Goal: Transaction & Acquisition: Purchase product/service

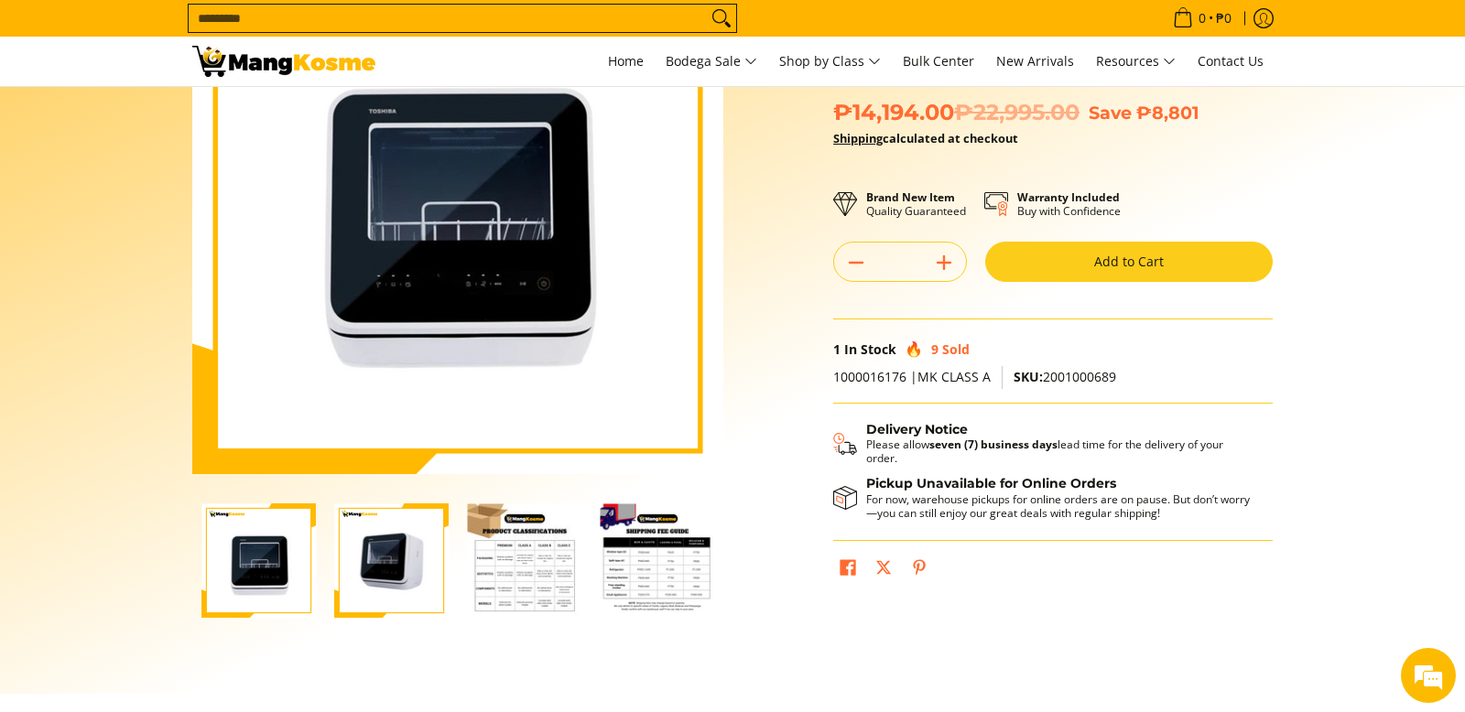
scroll to position [183, 0]
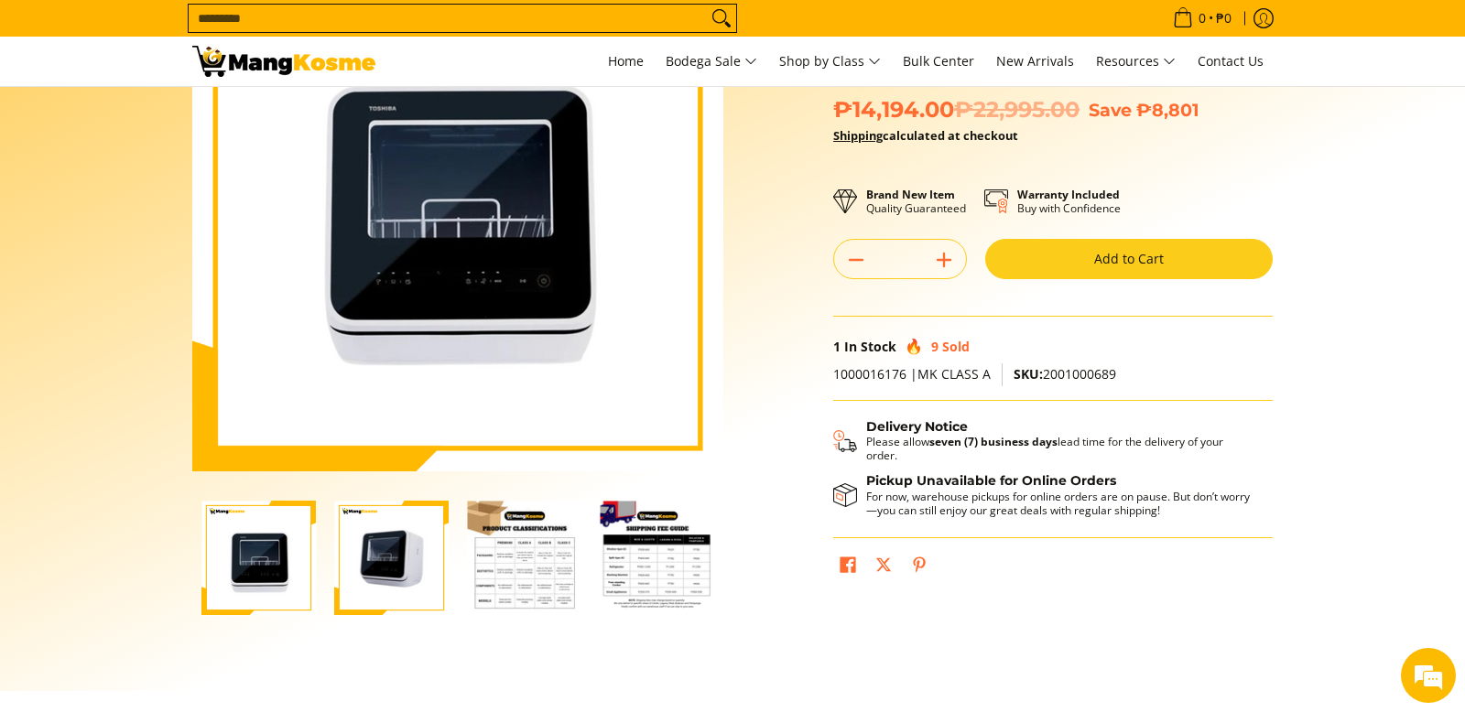
click at [530, 546] on img "Toshiba Mini 4-Set Dishwasher (Class A)-3" at bounding box center [524, 558] width 114 height 114
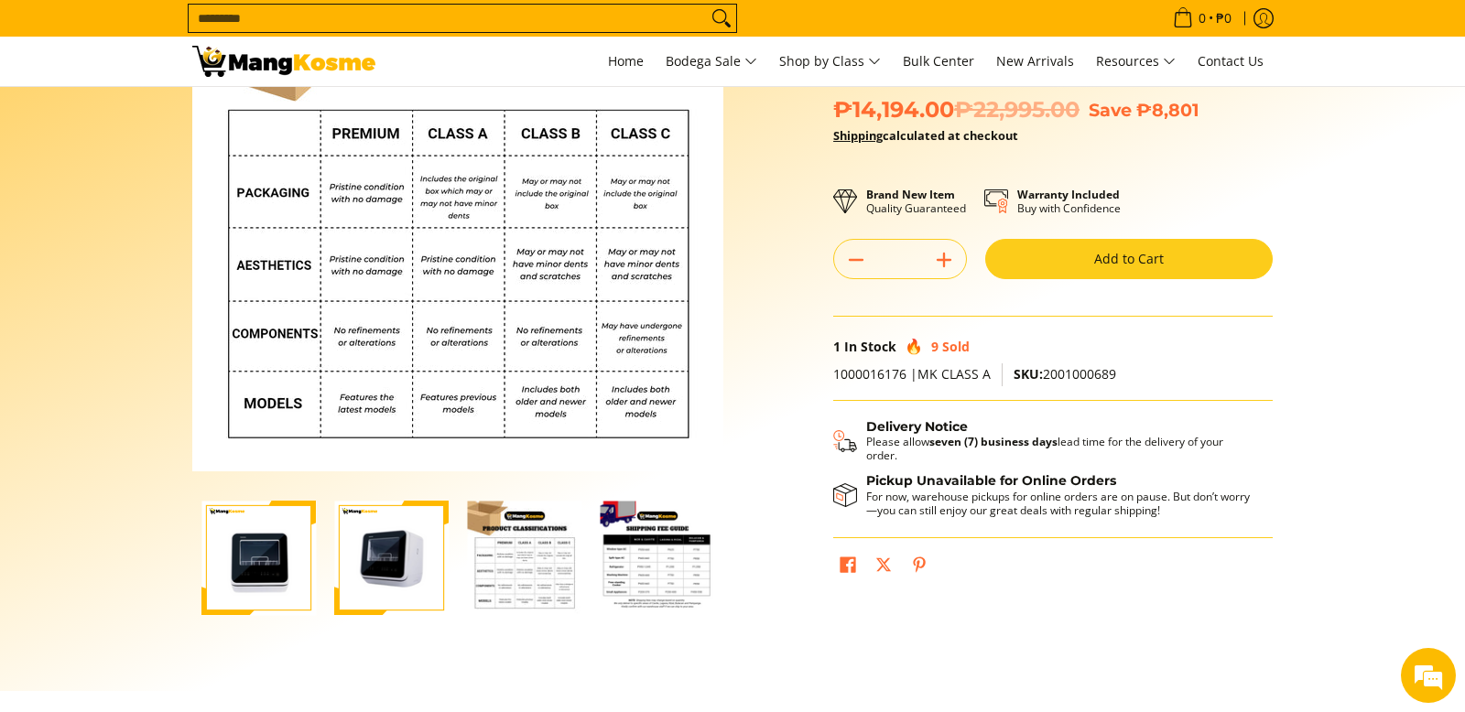
scroll to position [0, 0]
click at [541, 572] on img "Toshiba Mini 4-Set Dishwasher (Class A)-3" at bounding box center [524, 558] width 114 height 114
click at [670, 579] on img "Toshiba Mini 4-Set Dishwasher (Class A)-4" at bounding box center [657, 558] width 114 height 114
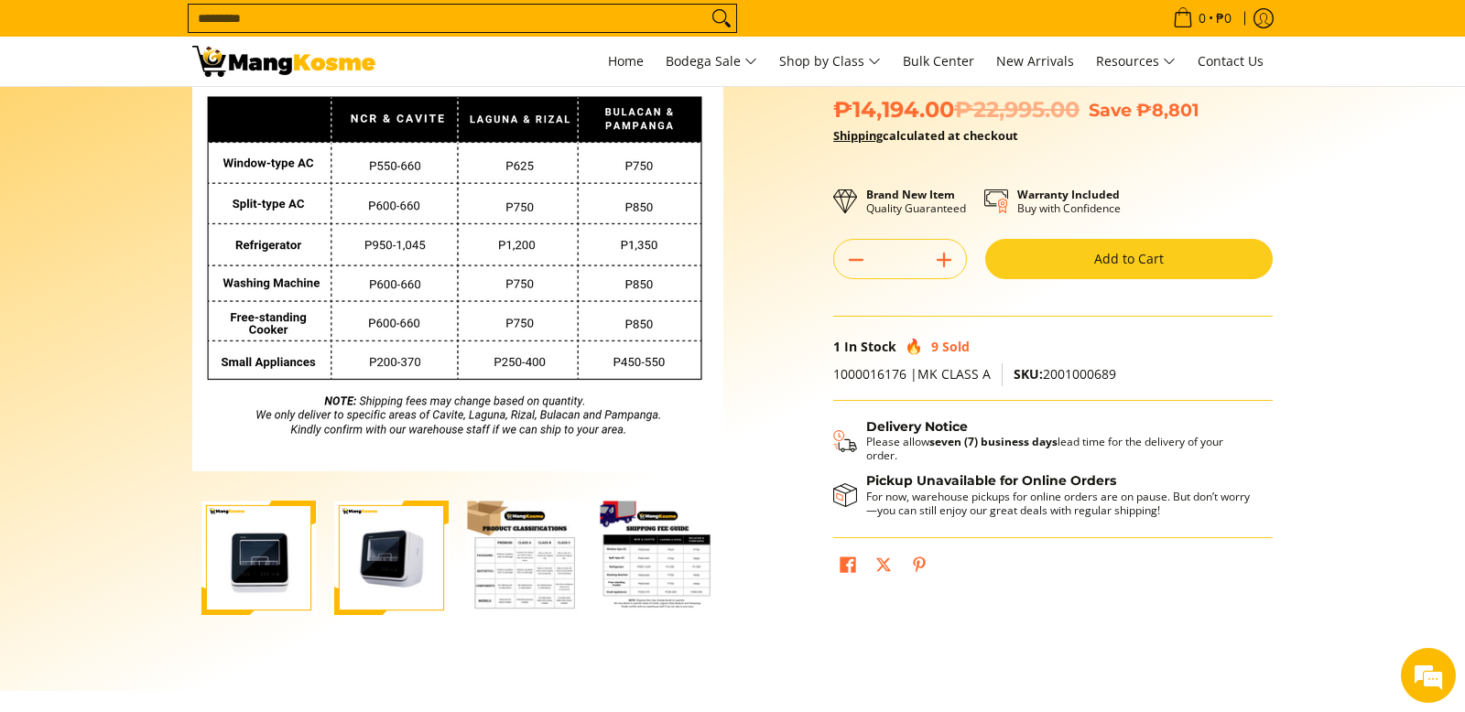
click at [544, 570] on img "Toshiba Mini 4-Set Dishwasher (Class A)-3" at bounding box center [524, 558] width 114 height 114
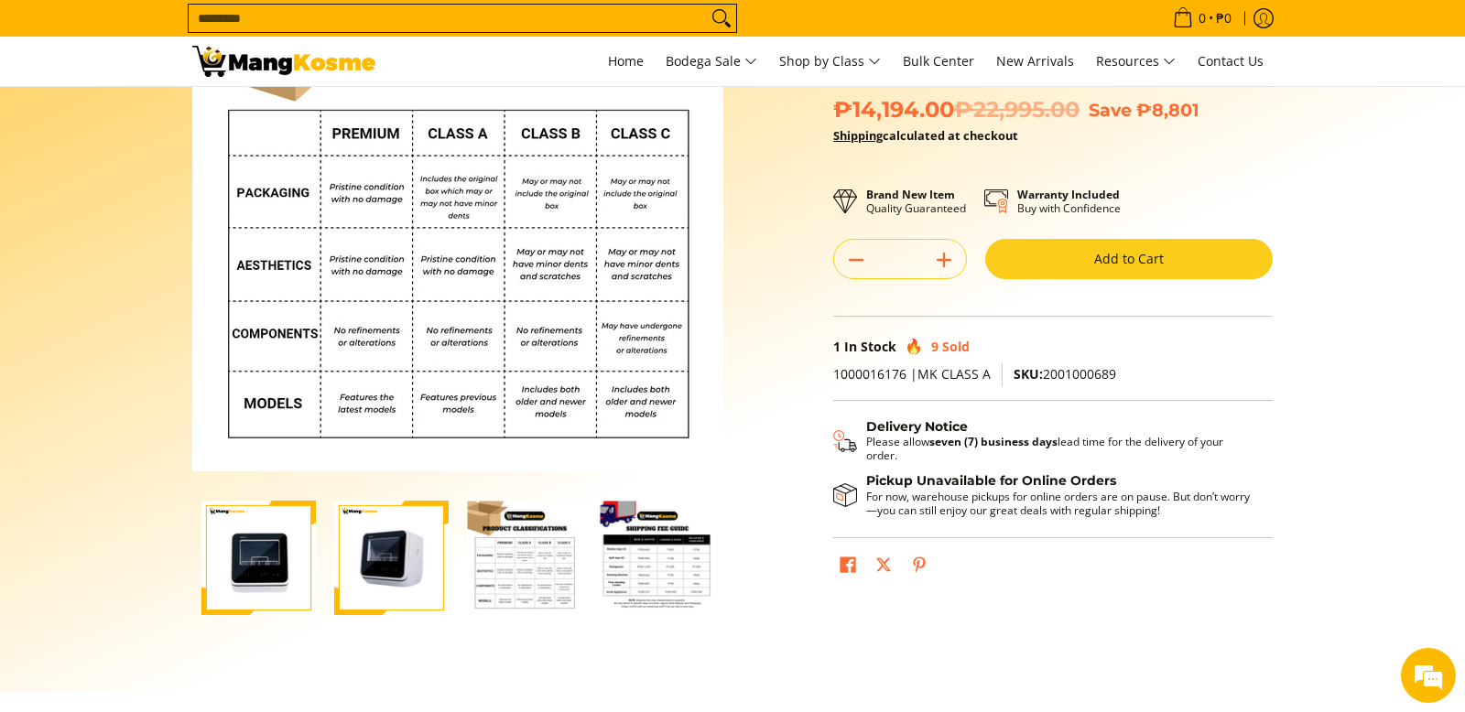
click at [254, 587] on img "Toshiba Mini 4-Set Dishwasher (Class A)-1" at bounding box center [258, 558] width 114 height 114
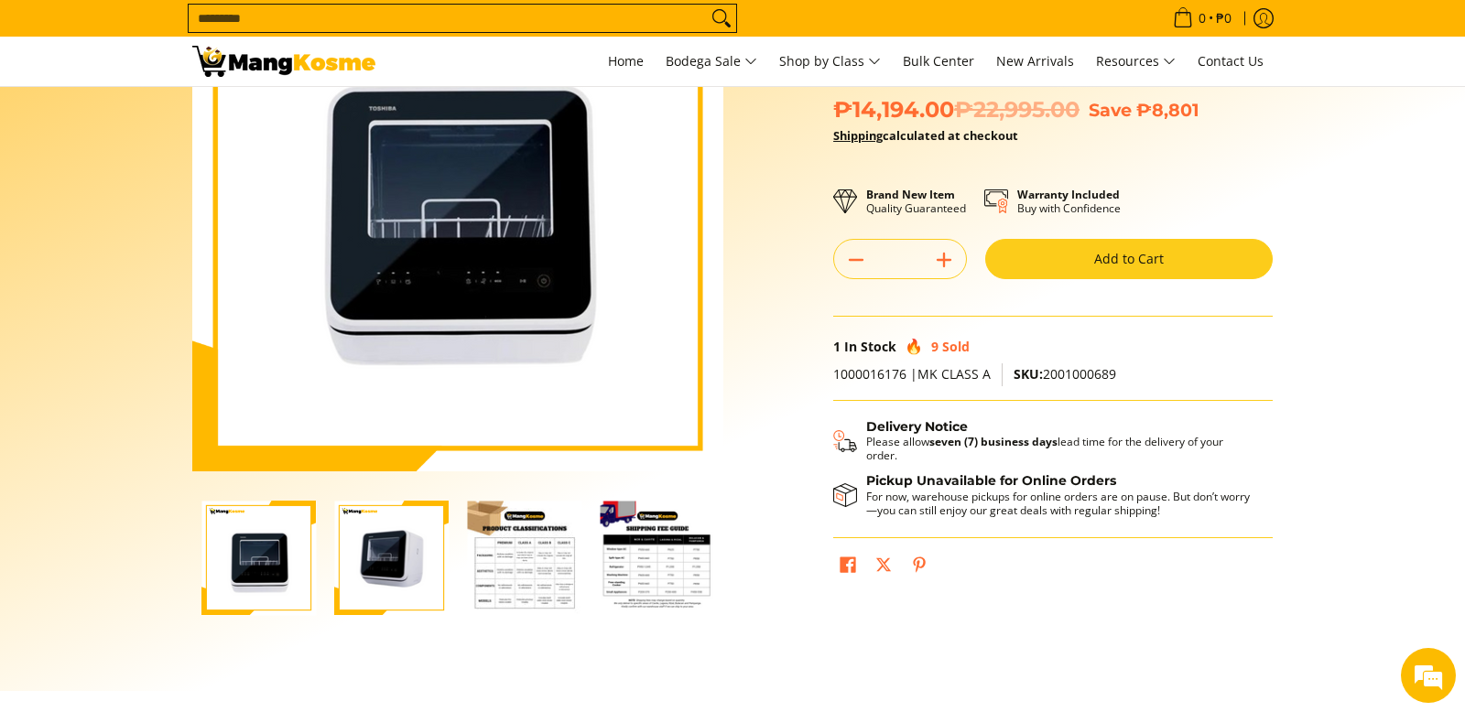
click at [627, 21] on input "Search..." at bounding box center [448, 18] width 518 height 27
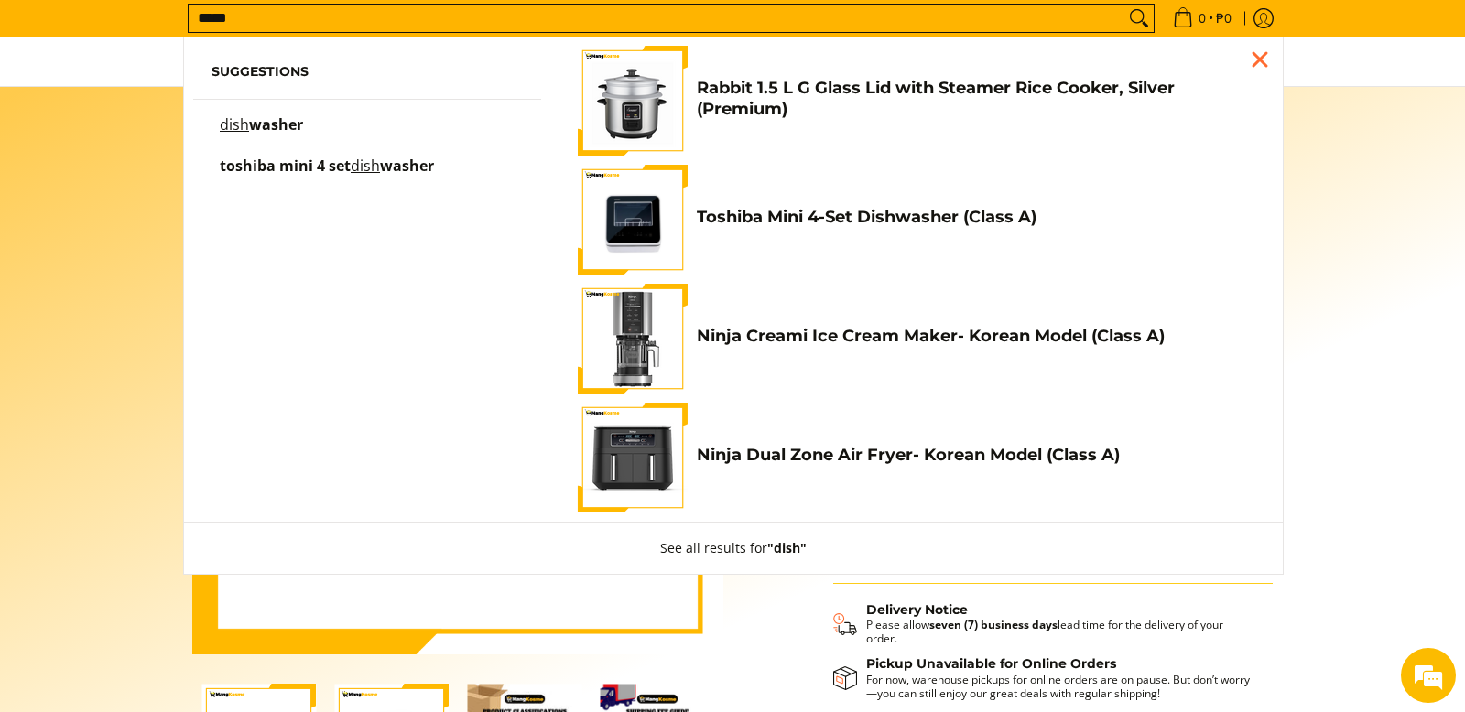
type input "****"
click at [275, 124] on span "washer" at bounding box center [276, 124] width 54 height 20
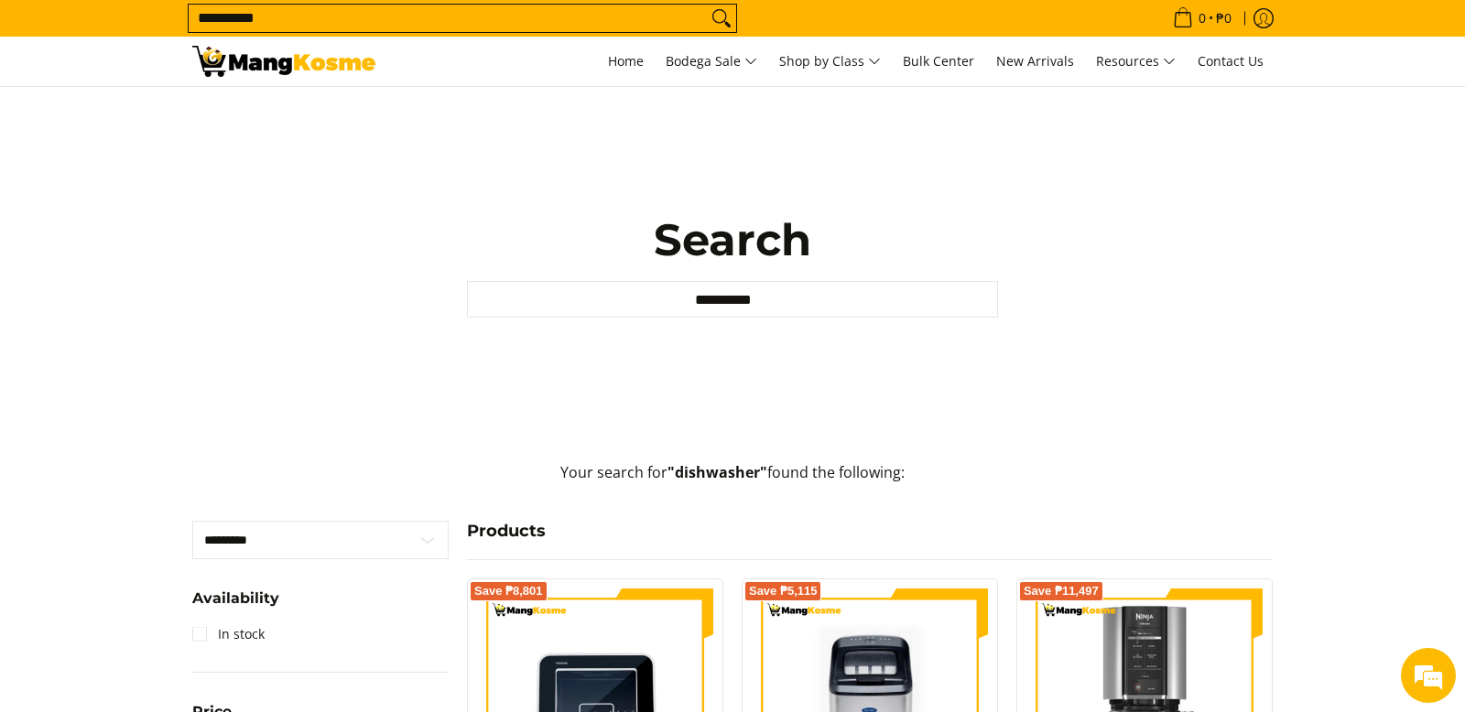
click at [1378, 337] on div "**********" at bounding box center [732, 265] width 1465 height 356
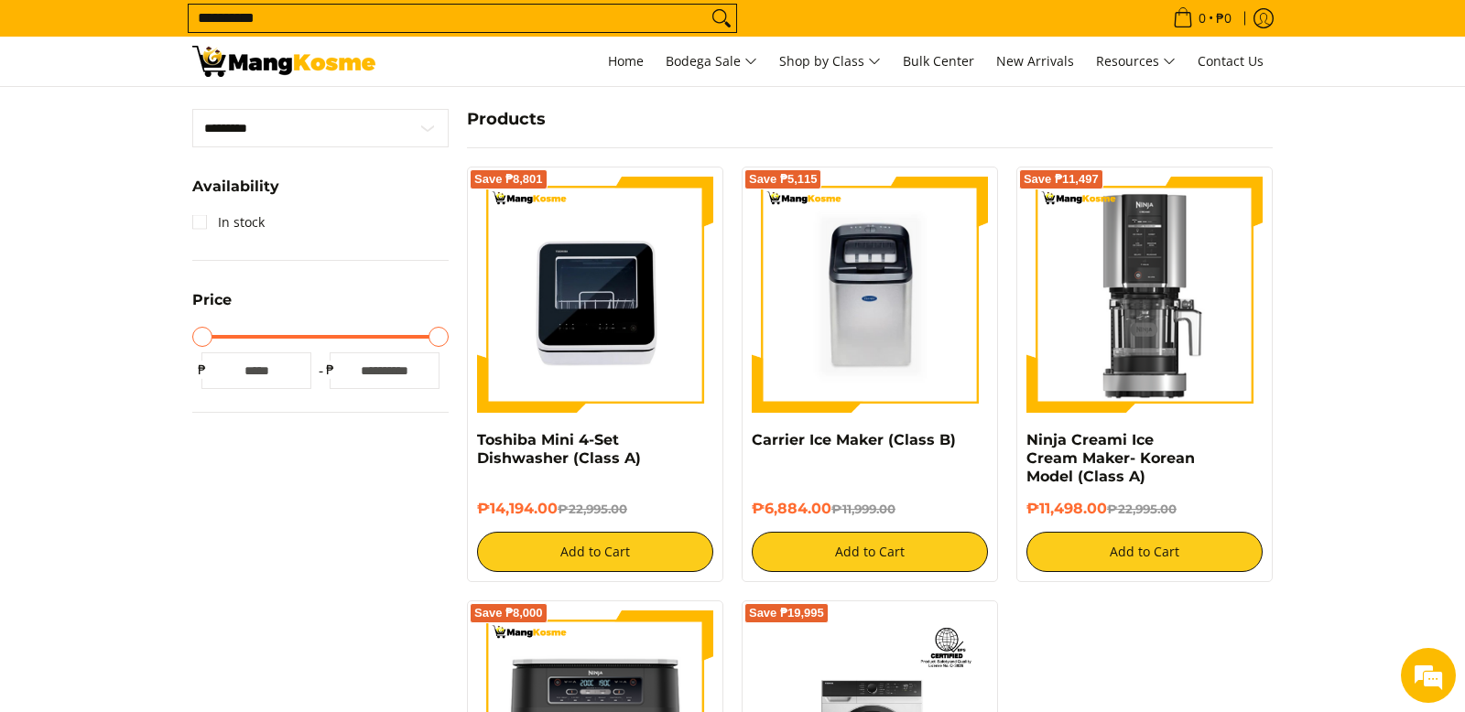
scroll to position [403, 0]
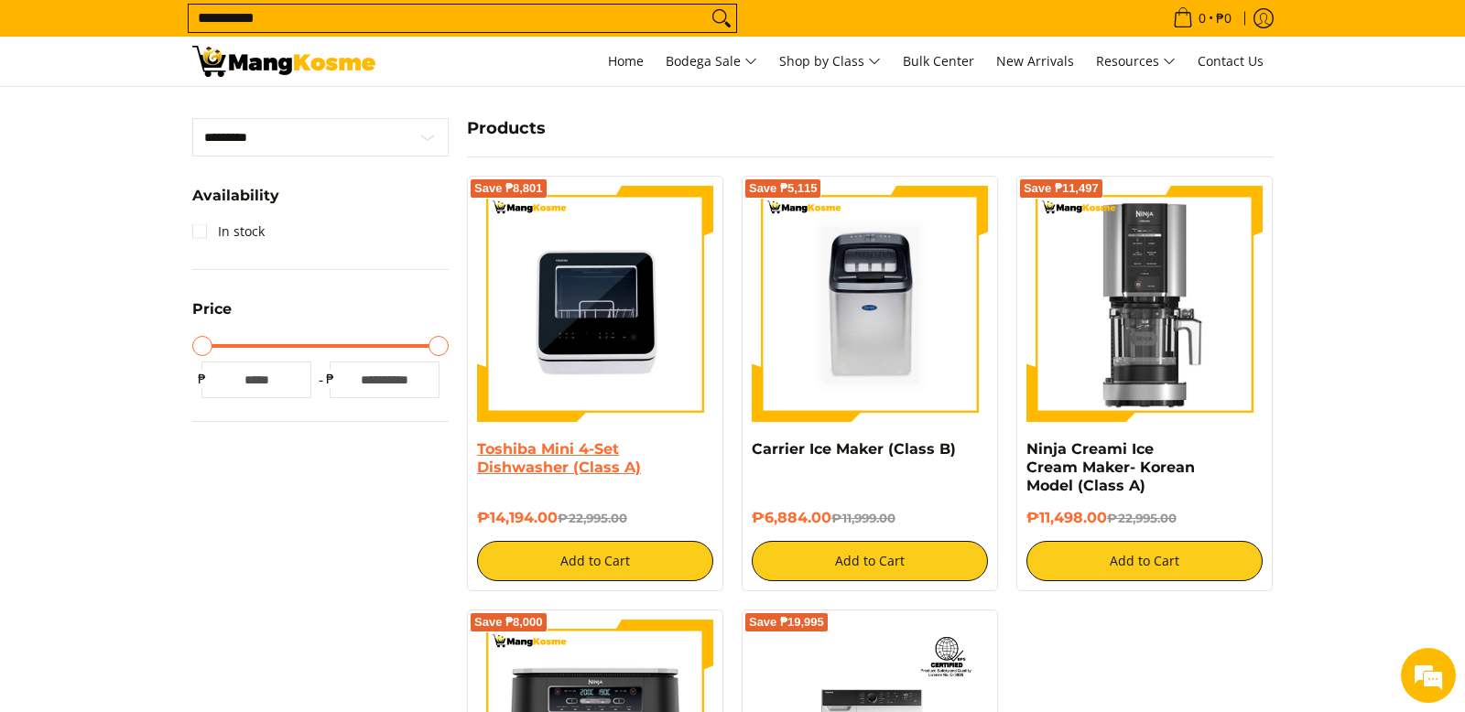
click at [576, 457] on link "Toshiba Mini 4-Set Dishwasher (Class A)" at bounding box center [559, 458] width 164 height 36
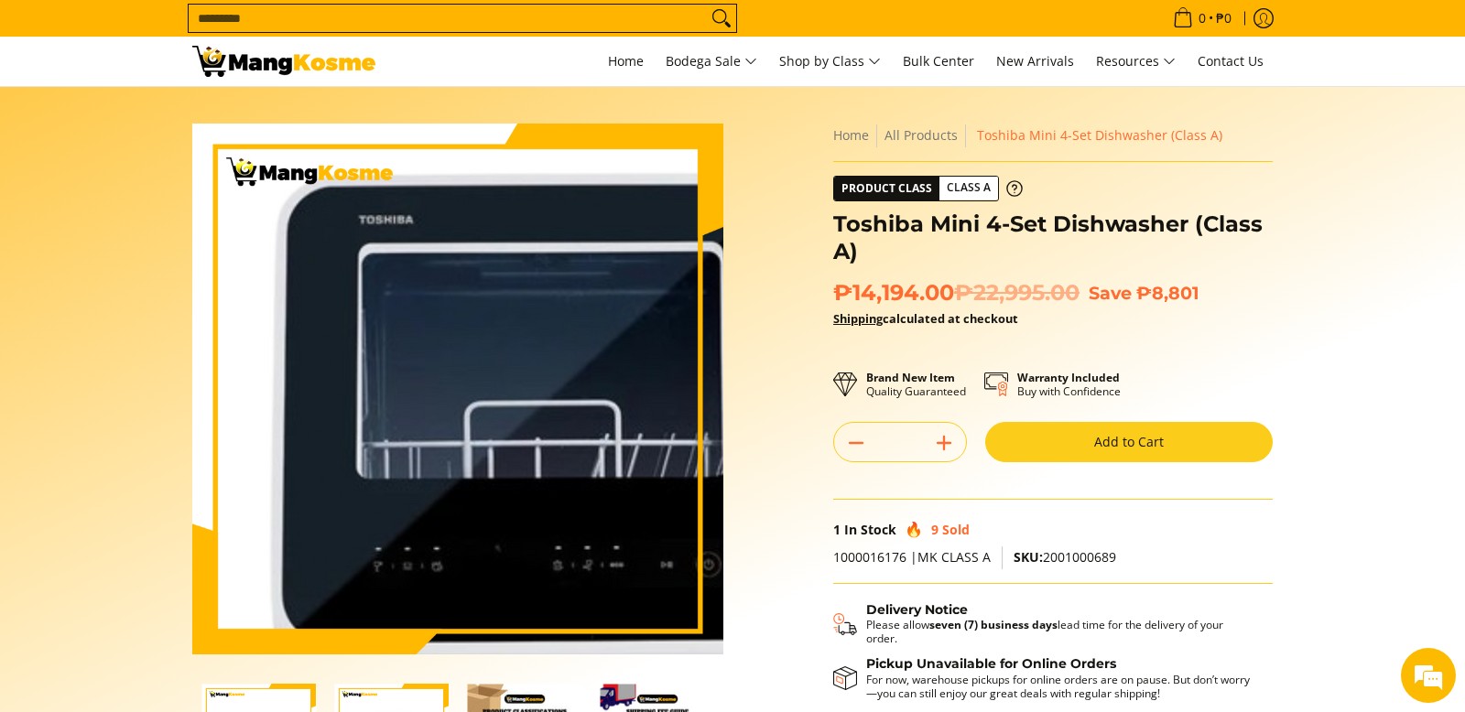
click at [418, 376] on img at bounding box center [457, 389] width 531 height 531
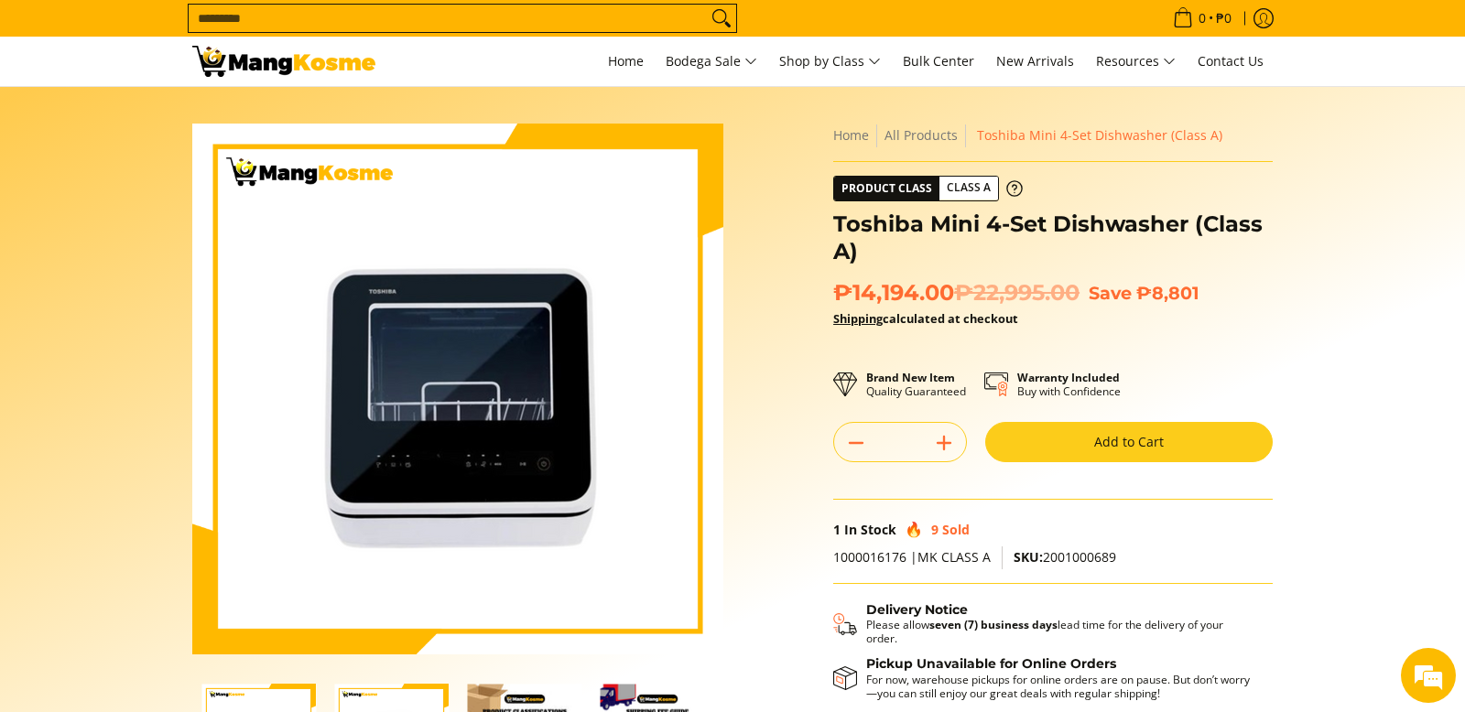
click at [1267, 378] on div "Brand New Item Quality Guaranteed Warranty Included Buy with Confidence" at bounding box center [1052, 385] width 439 height 38
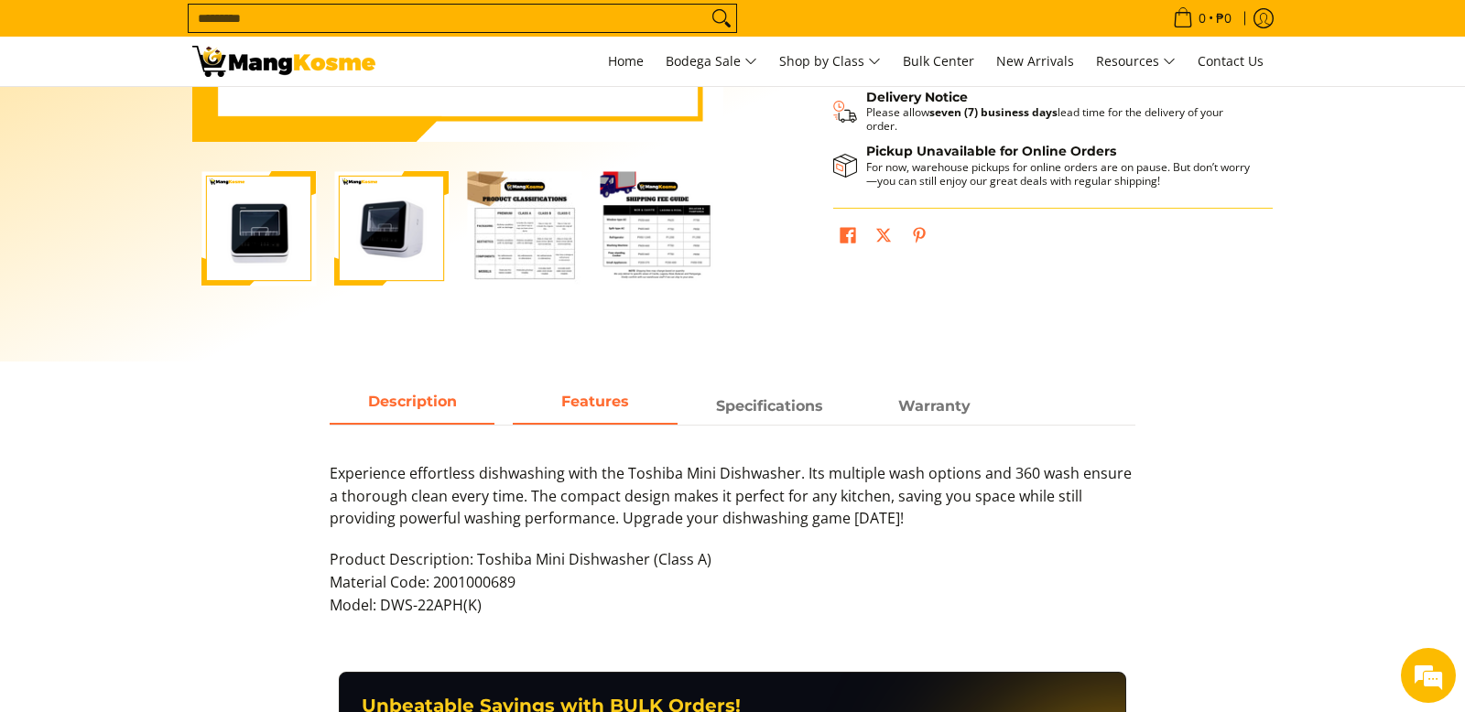
click at [583, 406] on span "Features" at bounding box center [595, 406] width 165 height 33
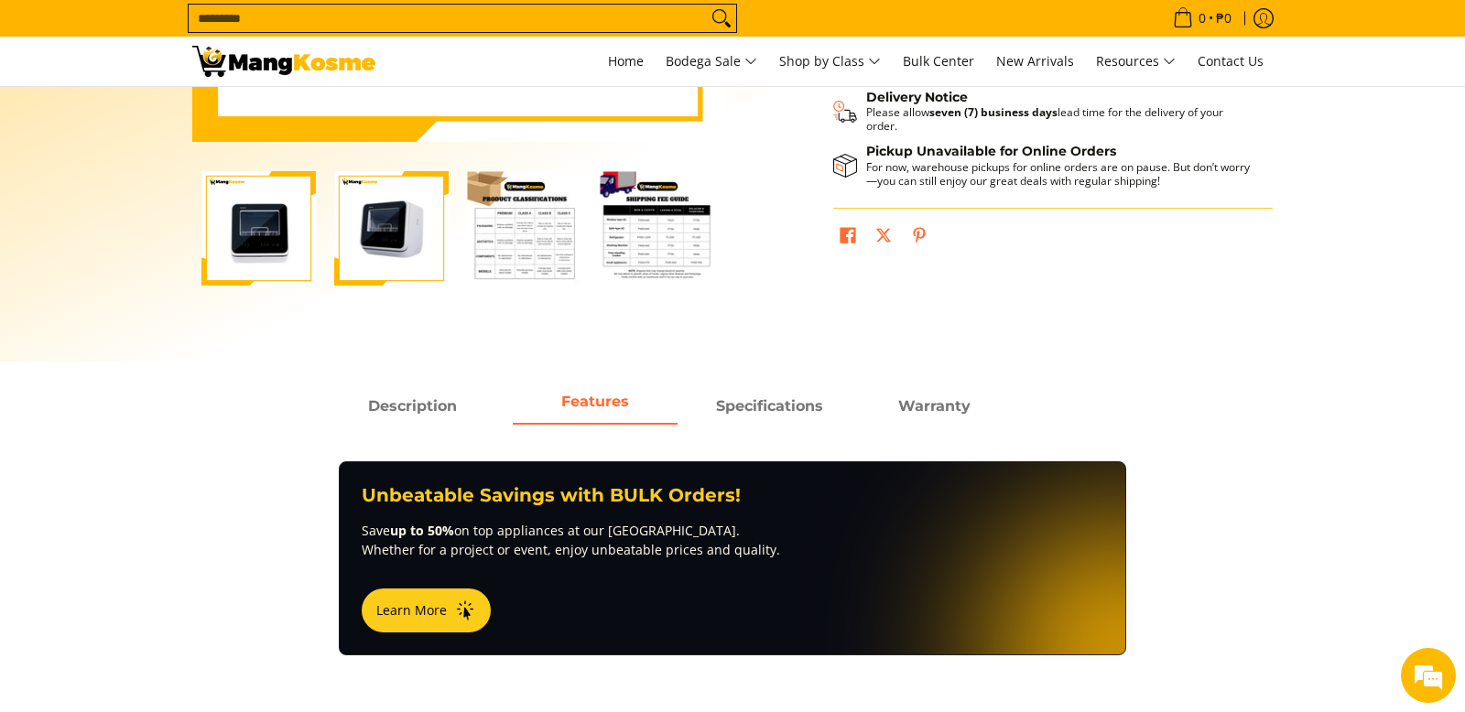
click at [1274, 530] on main "Skip to Main Content Enable zoom Disable zoom Enable zoom Disable zoom Enable z…" at bounding box center [732, 416] width 1465 height 1684
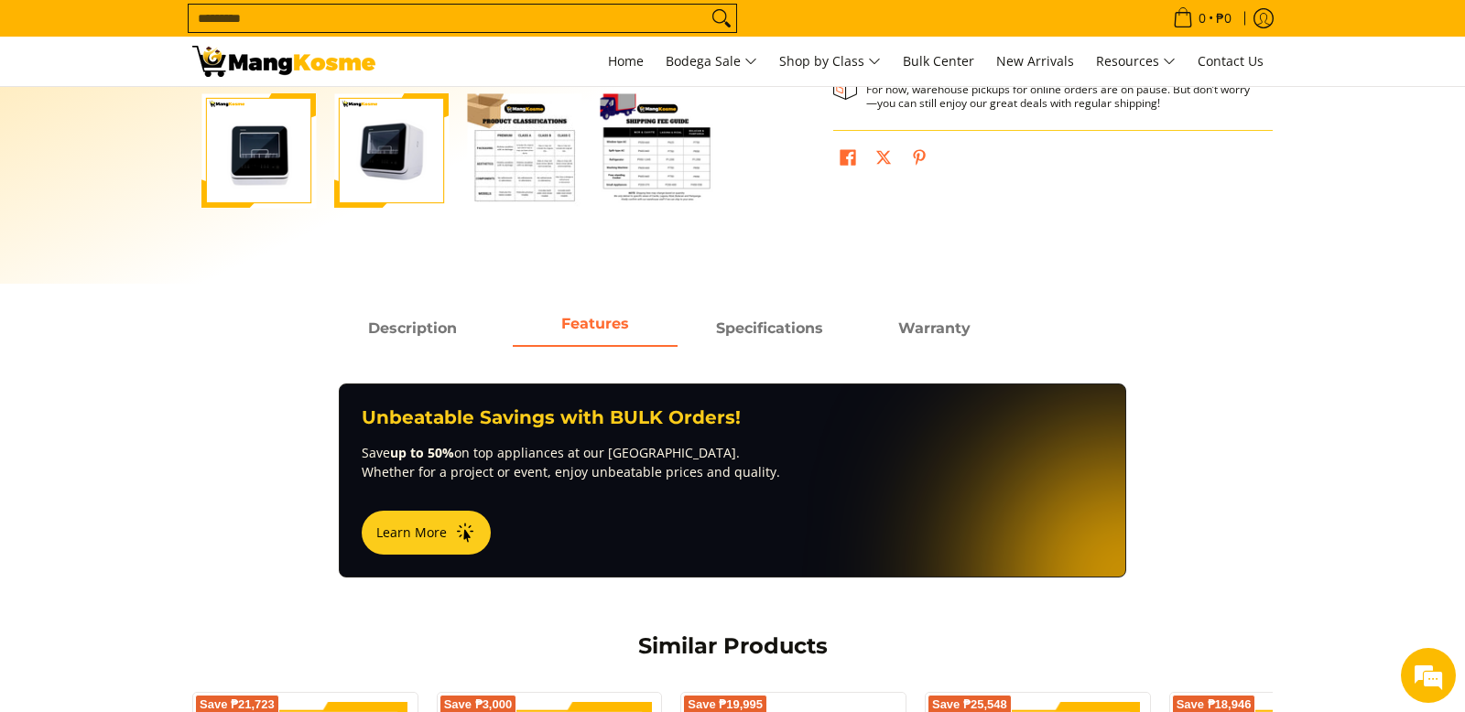
scroll to position [586, 0]
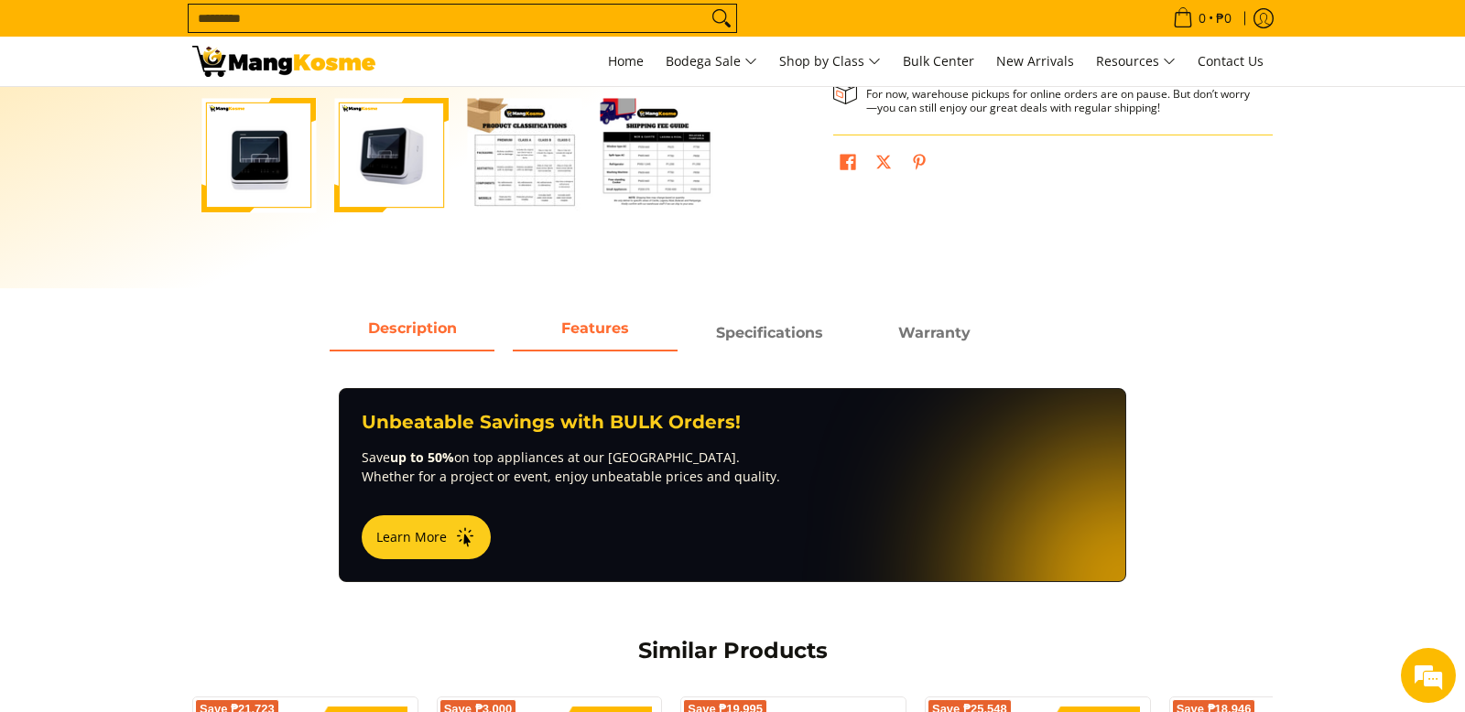
click at [435, 320] on span "Description" at bounding box center [412, 333] width 165 height 33
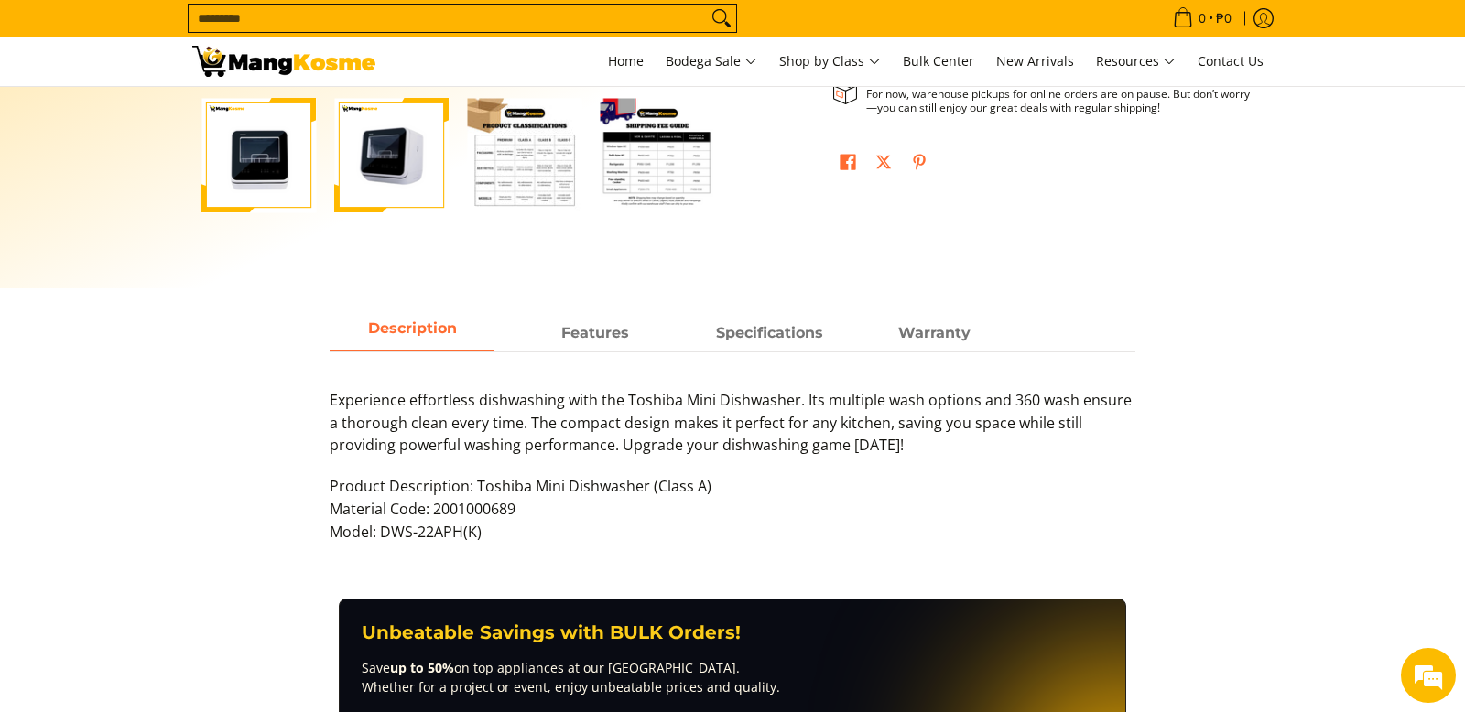
click at [1244, 480] on div "Description Features Specifications Warranty Experience effortless dishwashing …" at bounding box center [732, 439] width 1098 height 246
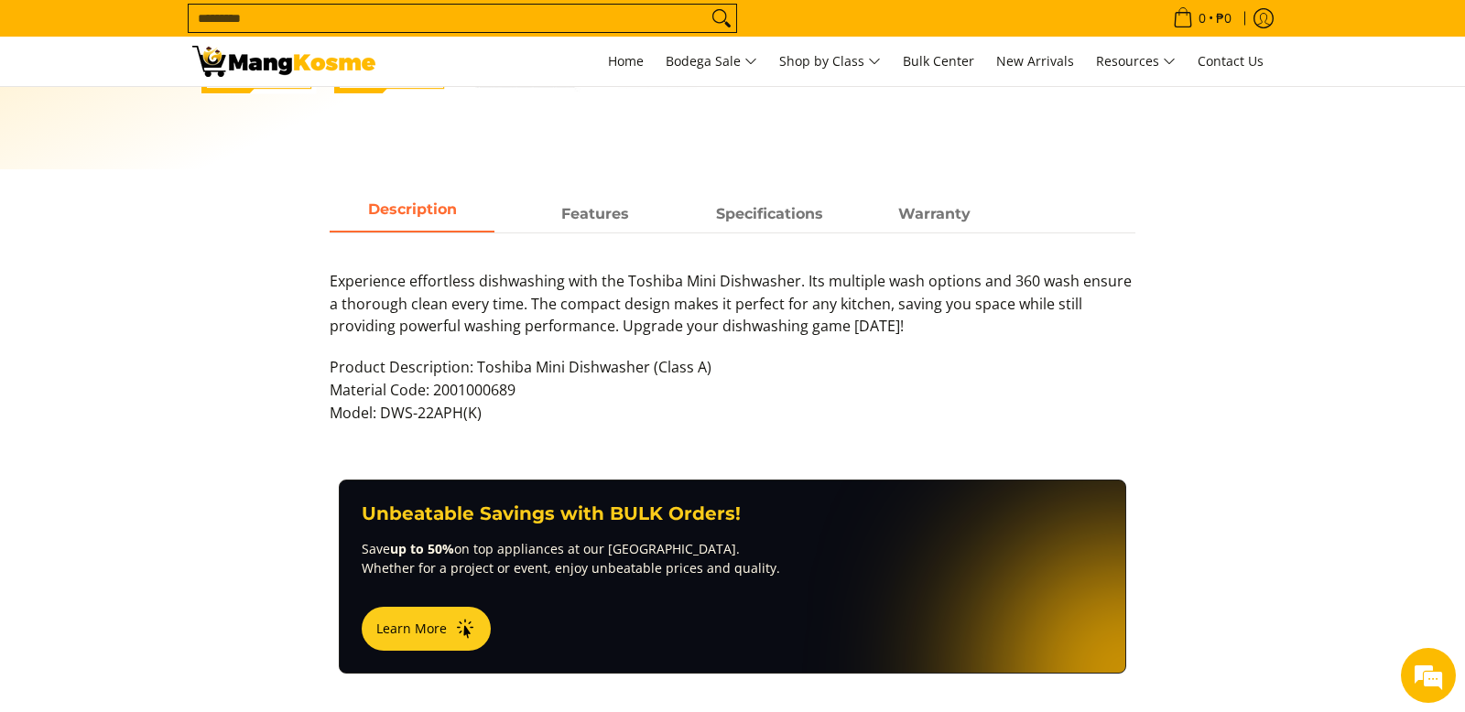
scroll to position [696, 0]
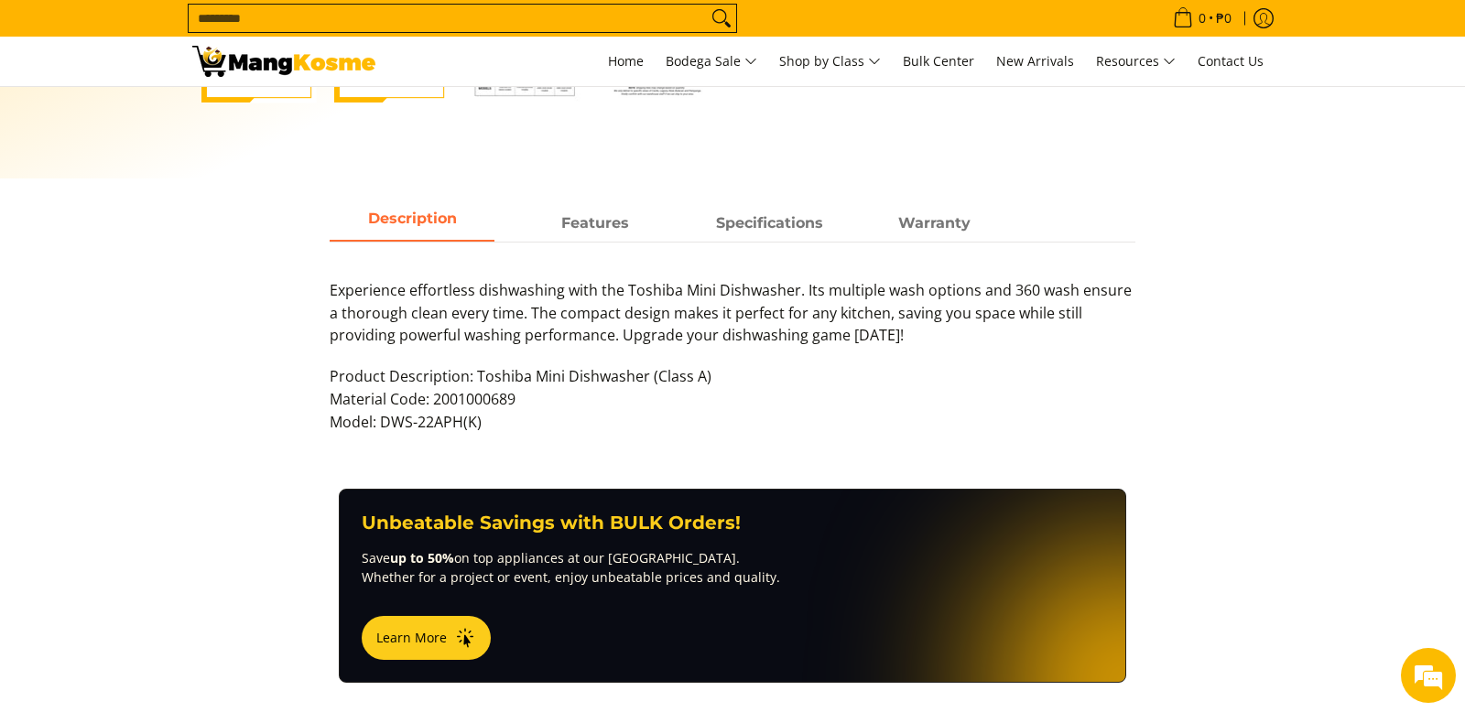
click at [539, 22] on input "Search..." at bounding box center [448, 18] width 518 height 27
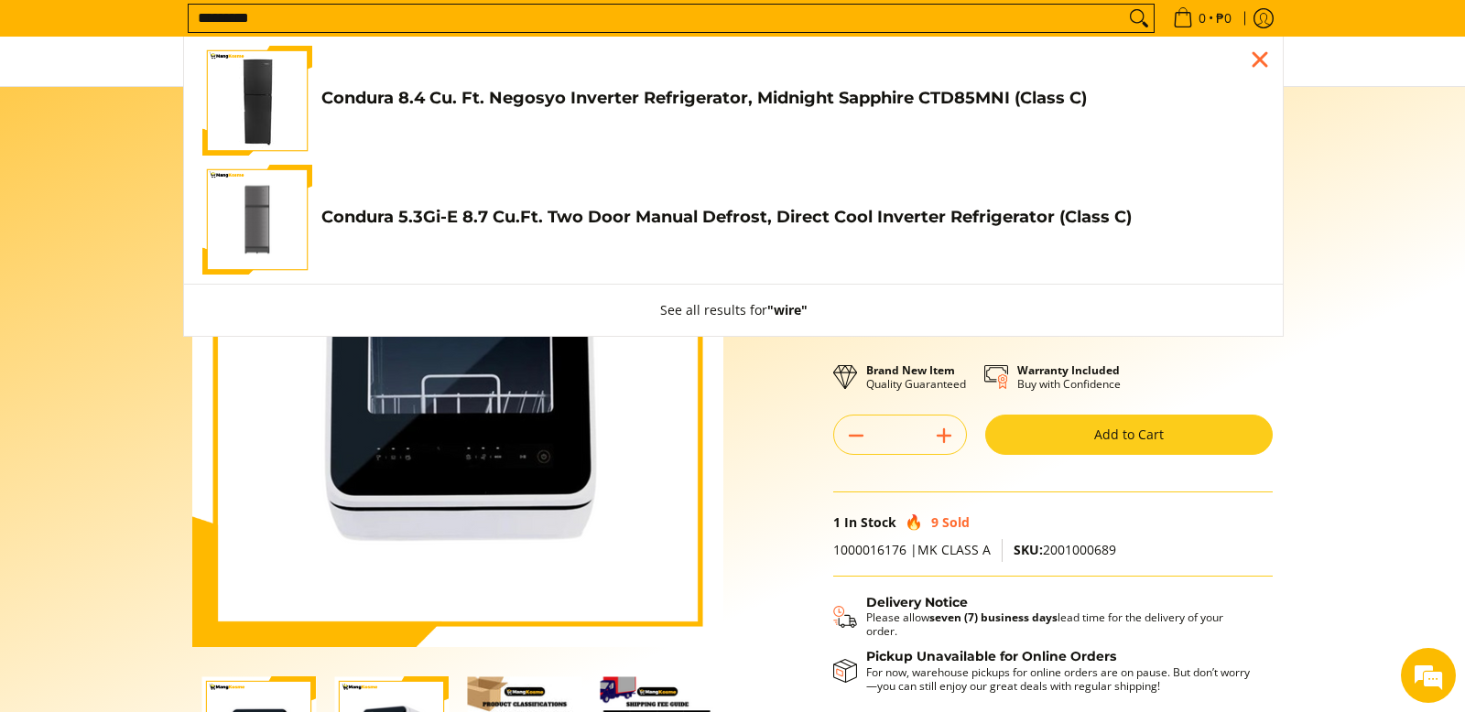
scroll to position [0, 0]
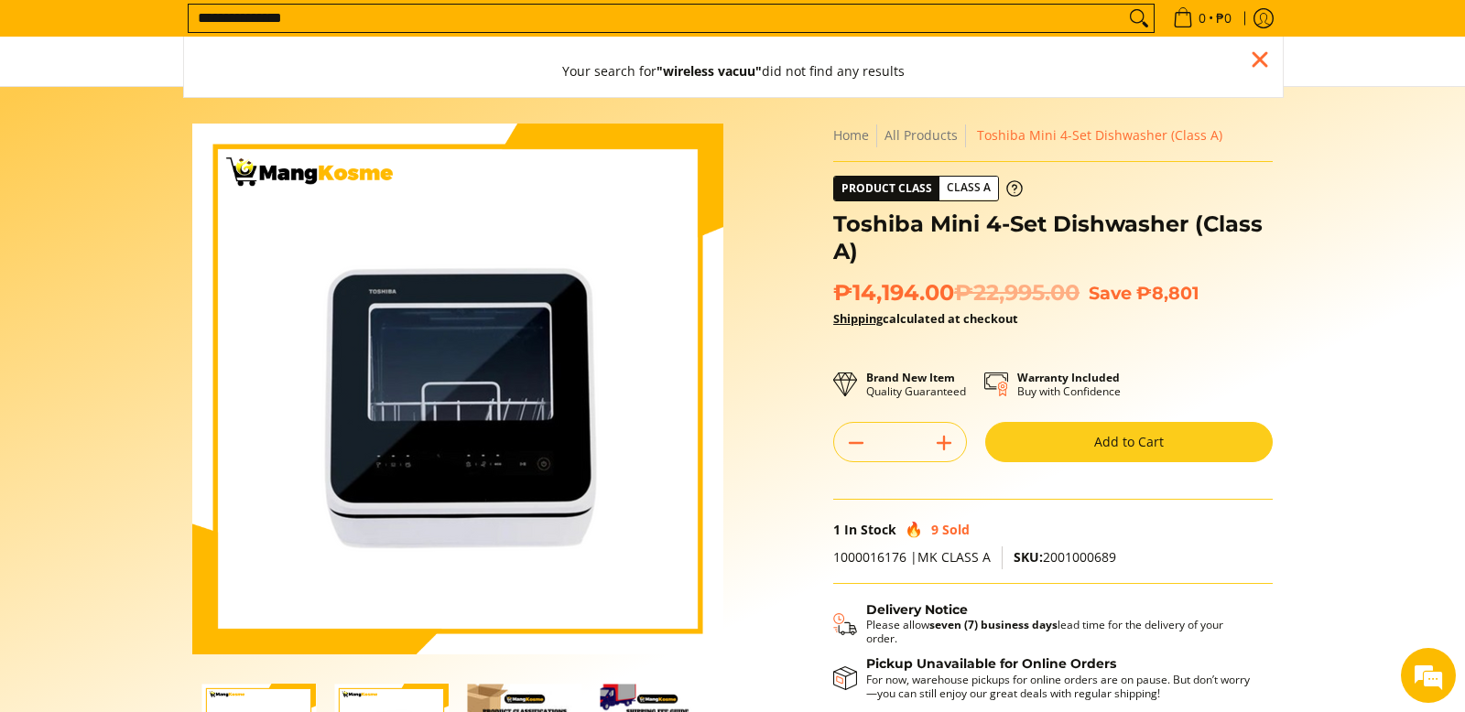
type input "**********"
click at [1124, 5] on button "Search" at bounding box center [1138, 18] width 29 height 27
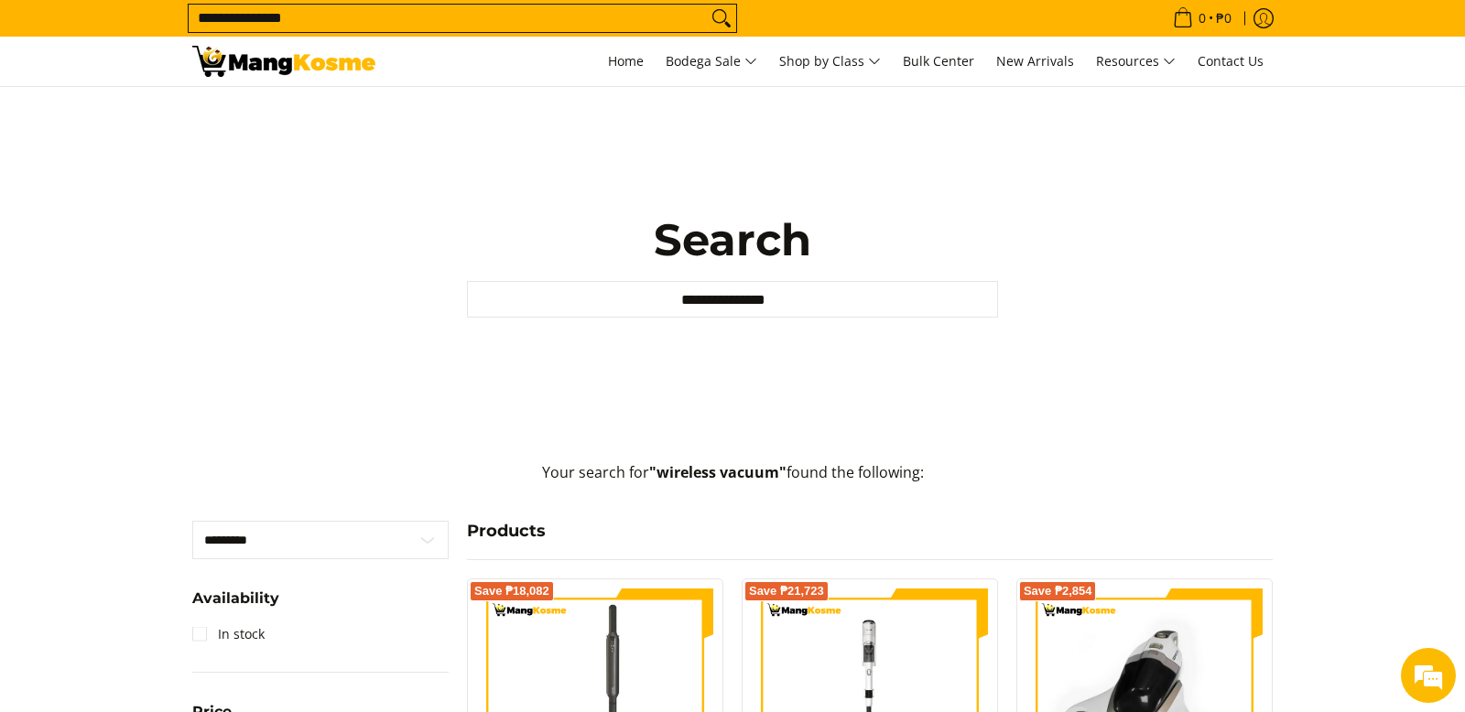
click at [690, 21] on input "**********" at bounding box center [448, 18] width 518 height 27
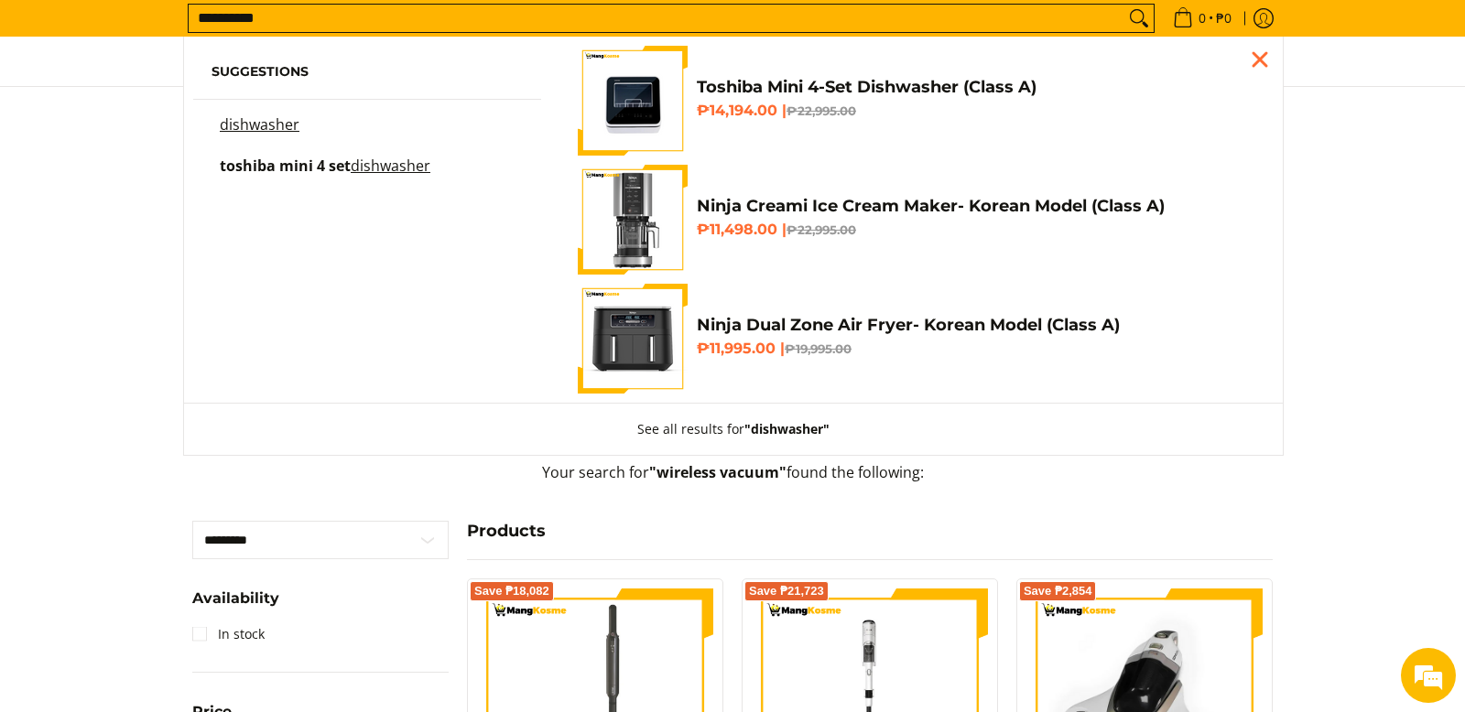
type input "**********"
click at [328, 168] on span "toshiba mini 4 set" at bounding box center [285, 166] width 131 height 20
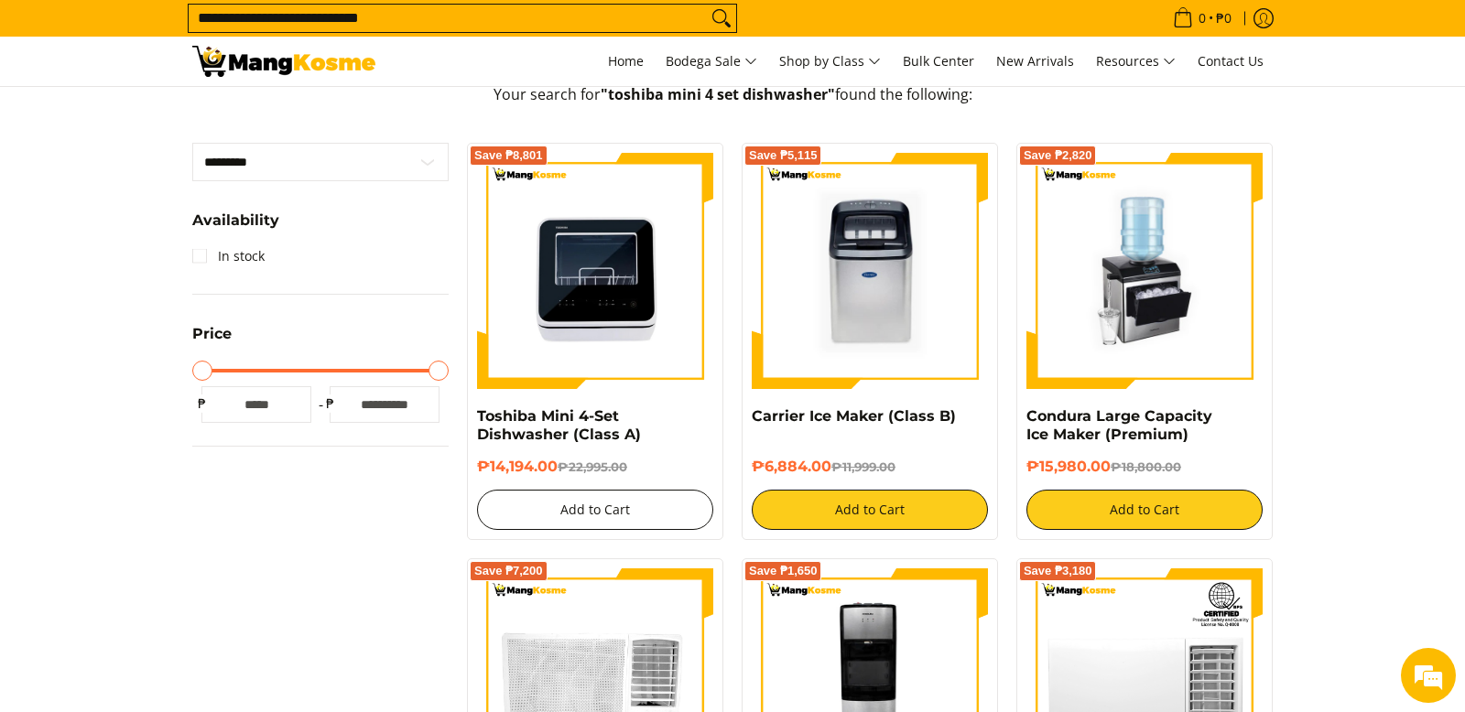
scroll to position [403, 0]
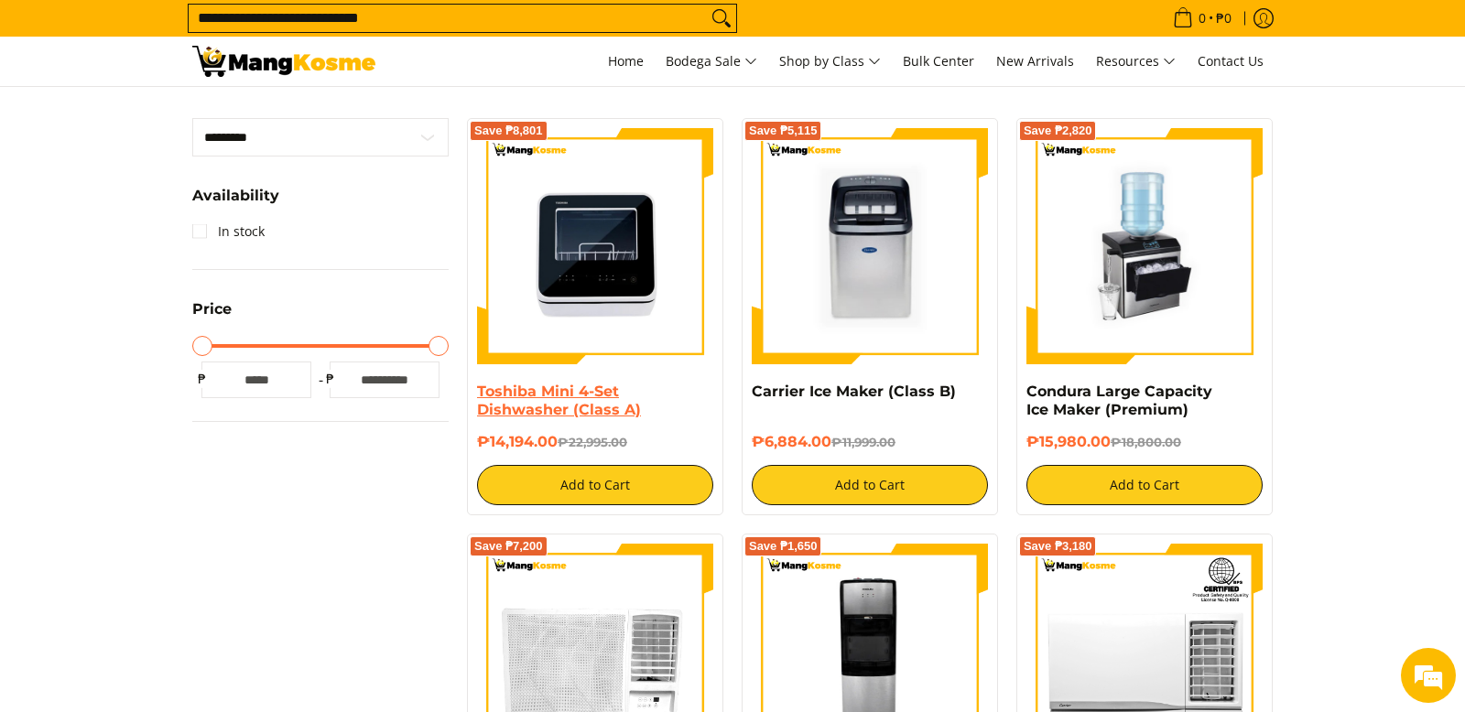
click at [583, 397] on link "Toshiba Mini 4-Set Dishwasher (Class A)" at bounding box center [559, 401] width 164 height 36
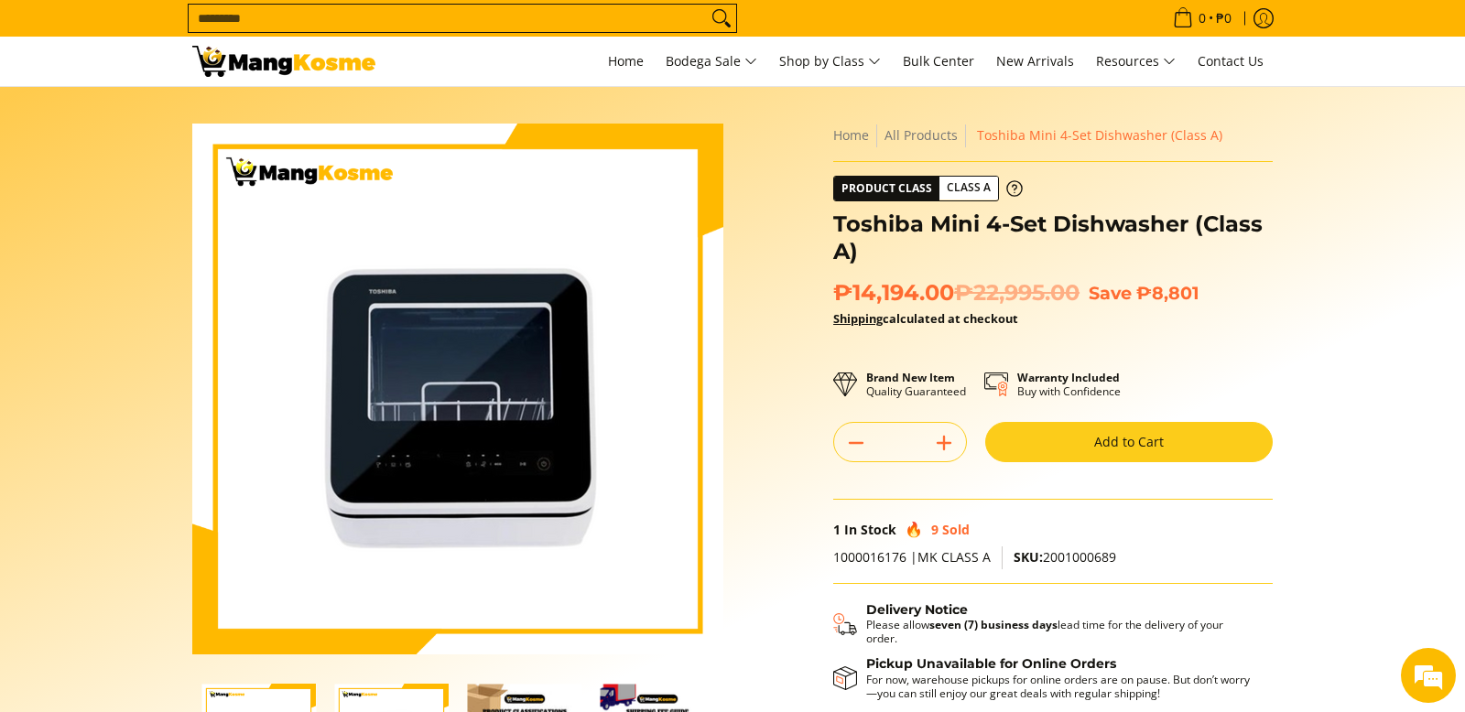
click at [761, 422] on div "Skip to Main Content Enable zoom Disable zoom Enable zoom Disable zoom Enable z…" at bounding box center [732, 490] width 1098 height 732
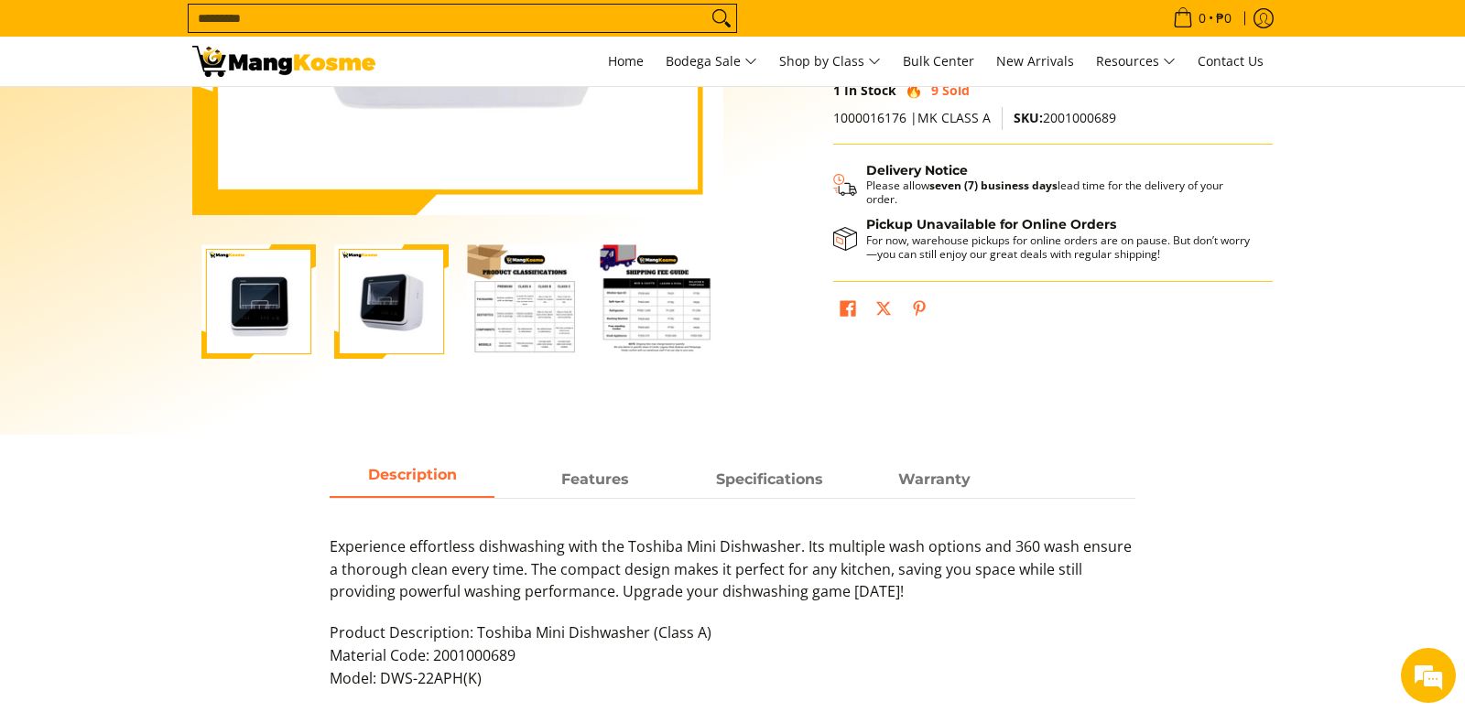
click at [416, 330] on img "Toshiba Mini 4-Set Dishwasher (Class A)-2" at bounding box center [391, 301] width 114 height 114
click at [773, 389] on div "Skip to Main Content Enable zoom Disable zoom Enable zoom Disable zoom Enable z…" at bounding box center [732, 50] width 1098 height 732
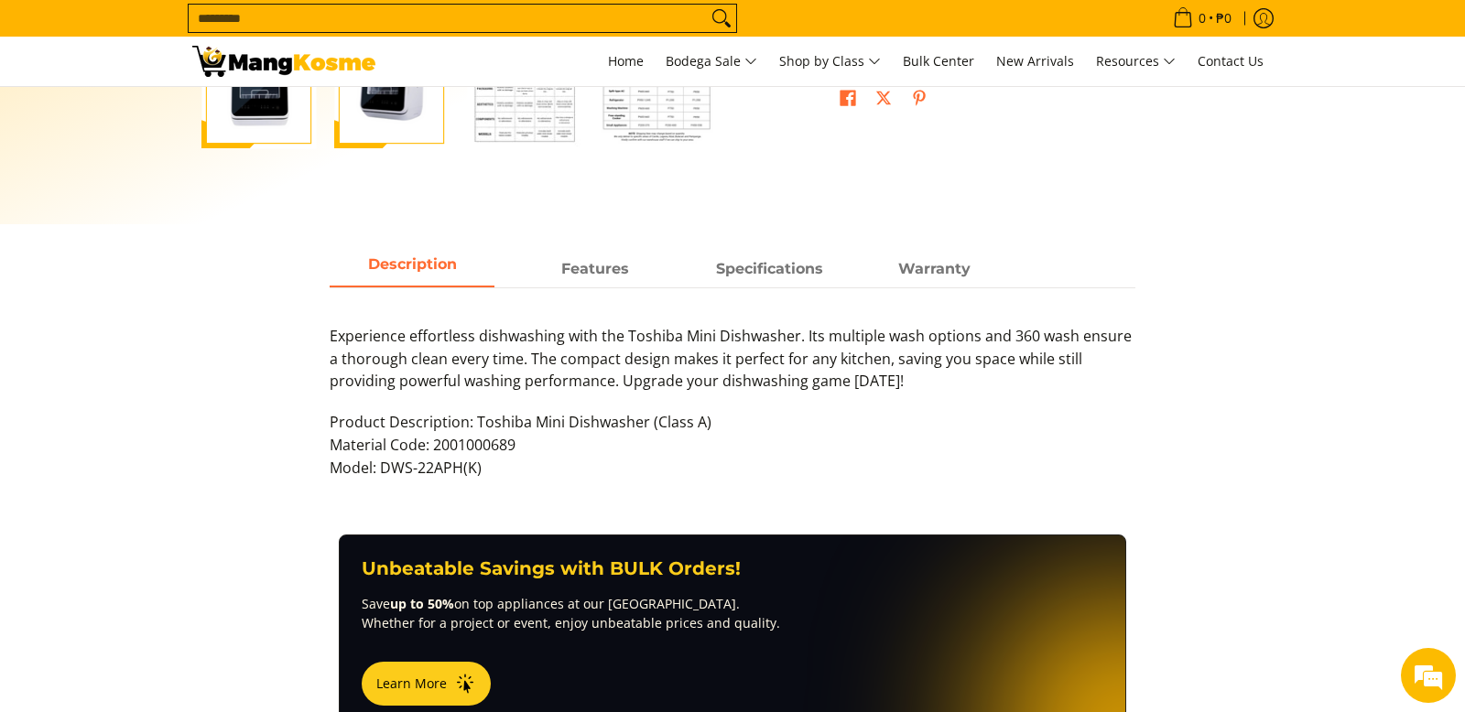
scroll to position [696, 0]
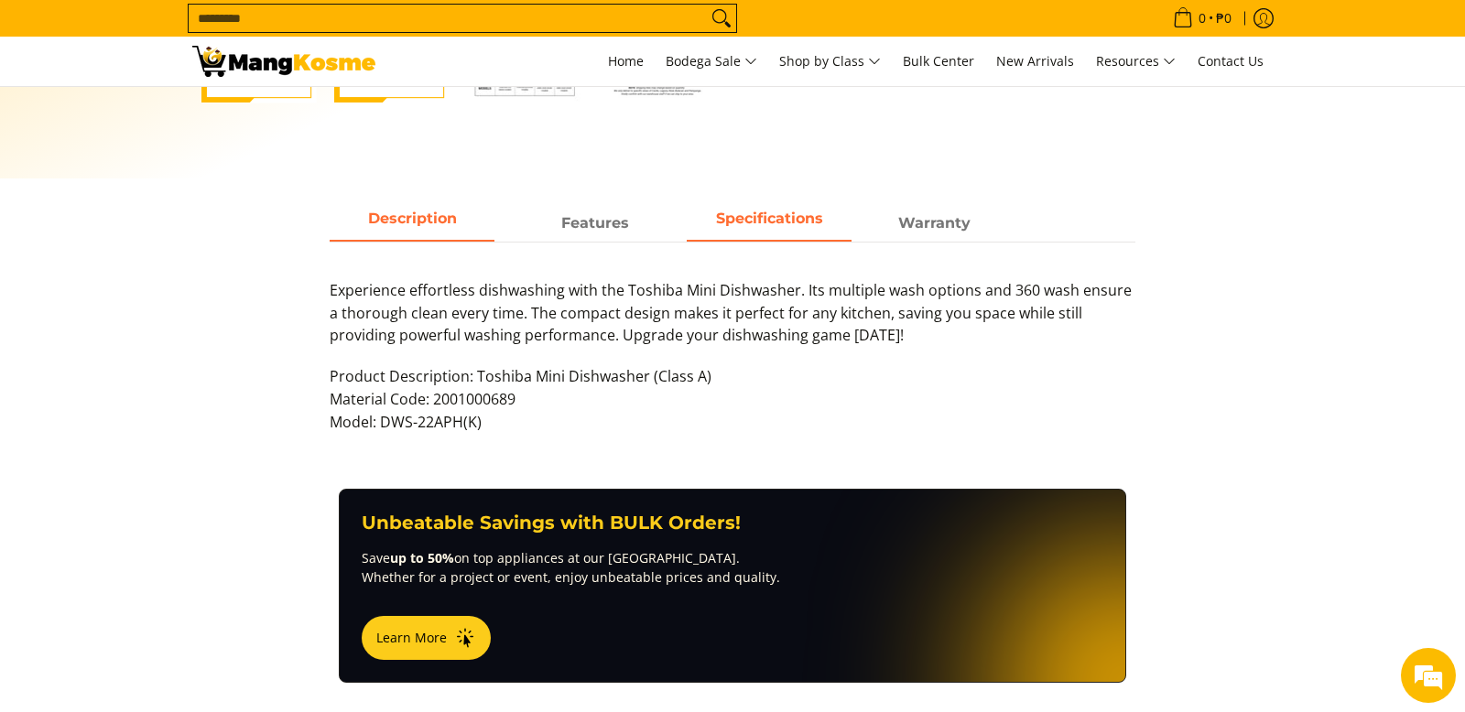
click at [745, 225] on strong "Specifications" at bounding box center [769, 218] width 107 height 17
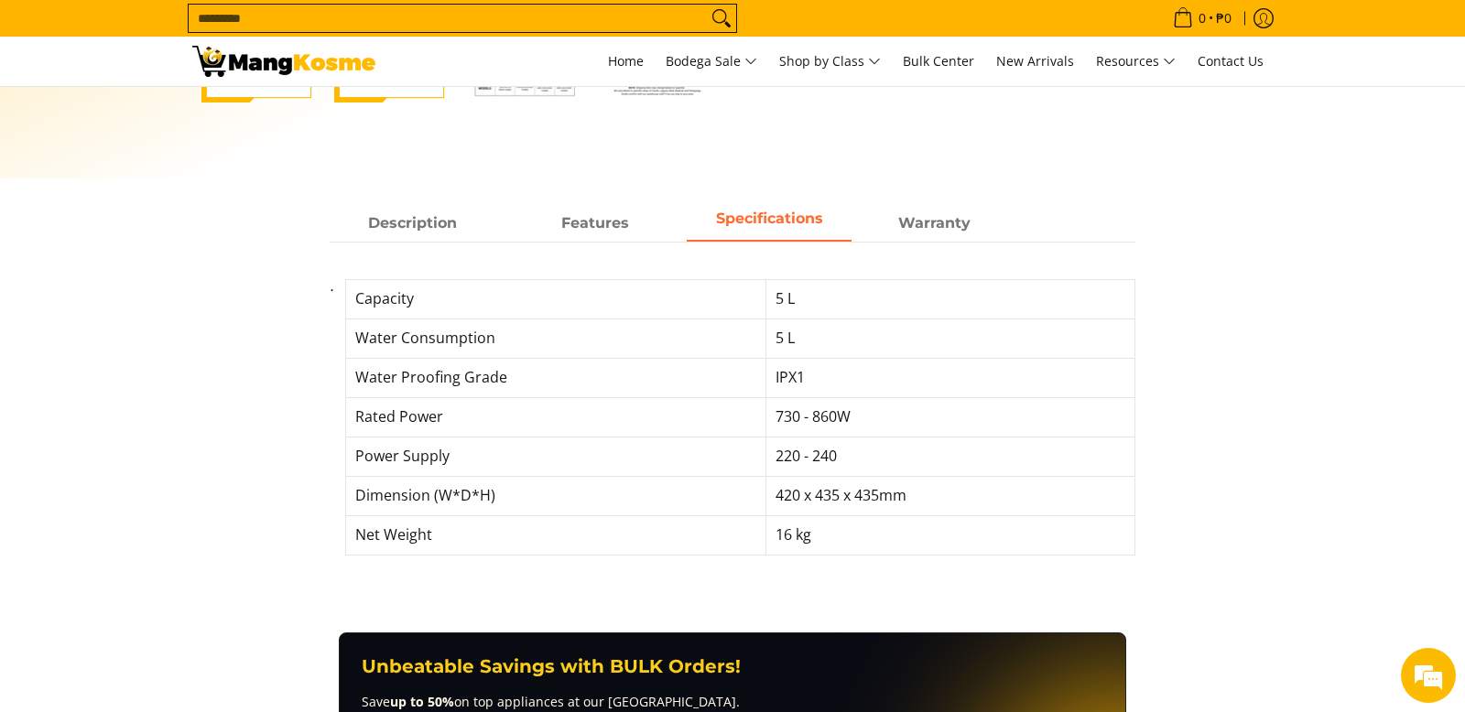
click at [1374, 466] on section "Description Features Specifications Warranty Experience effortless dishwashing …" at bounding box center [732, 419] width 1465 height 427
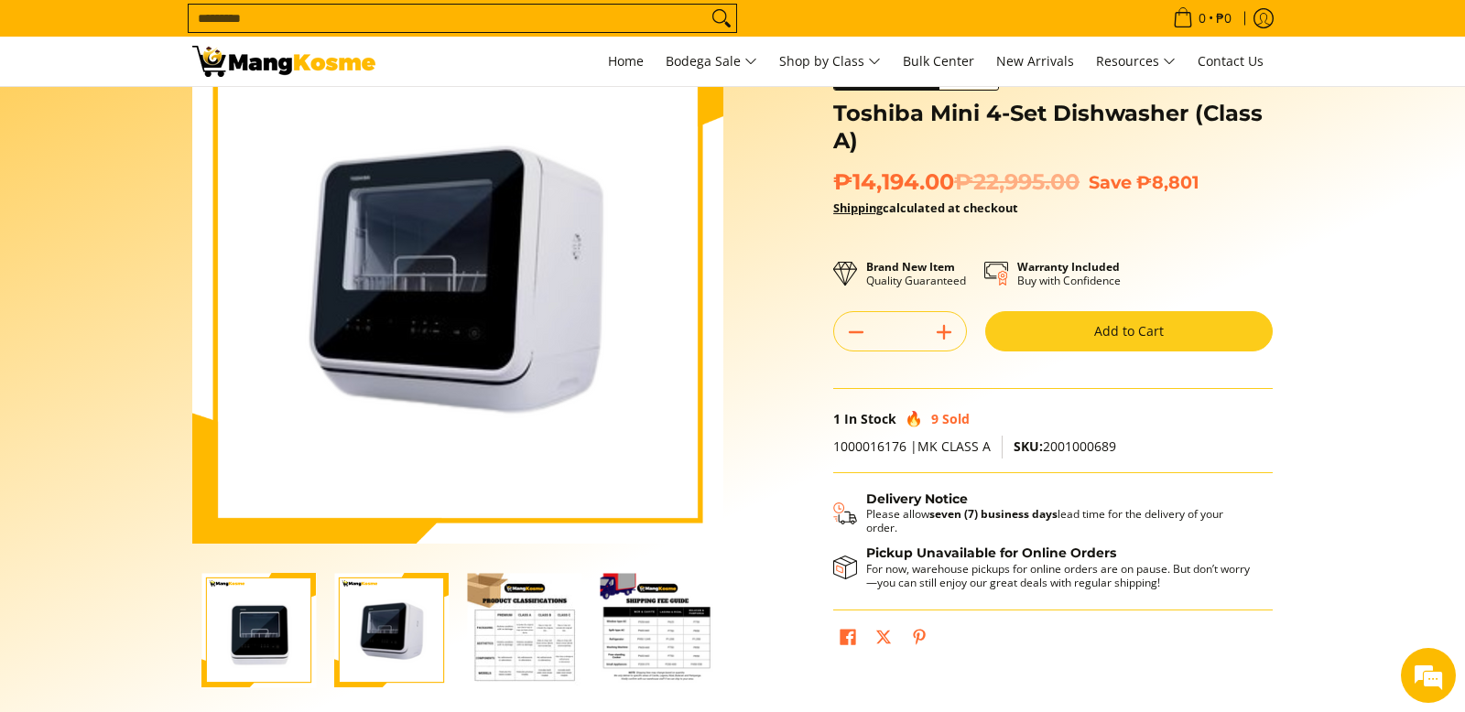
scroll to position [110, 0]
click at [1152, 334] on button "Add to Cart" at bounding box center [1128, 332] width 287 height 40
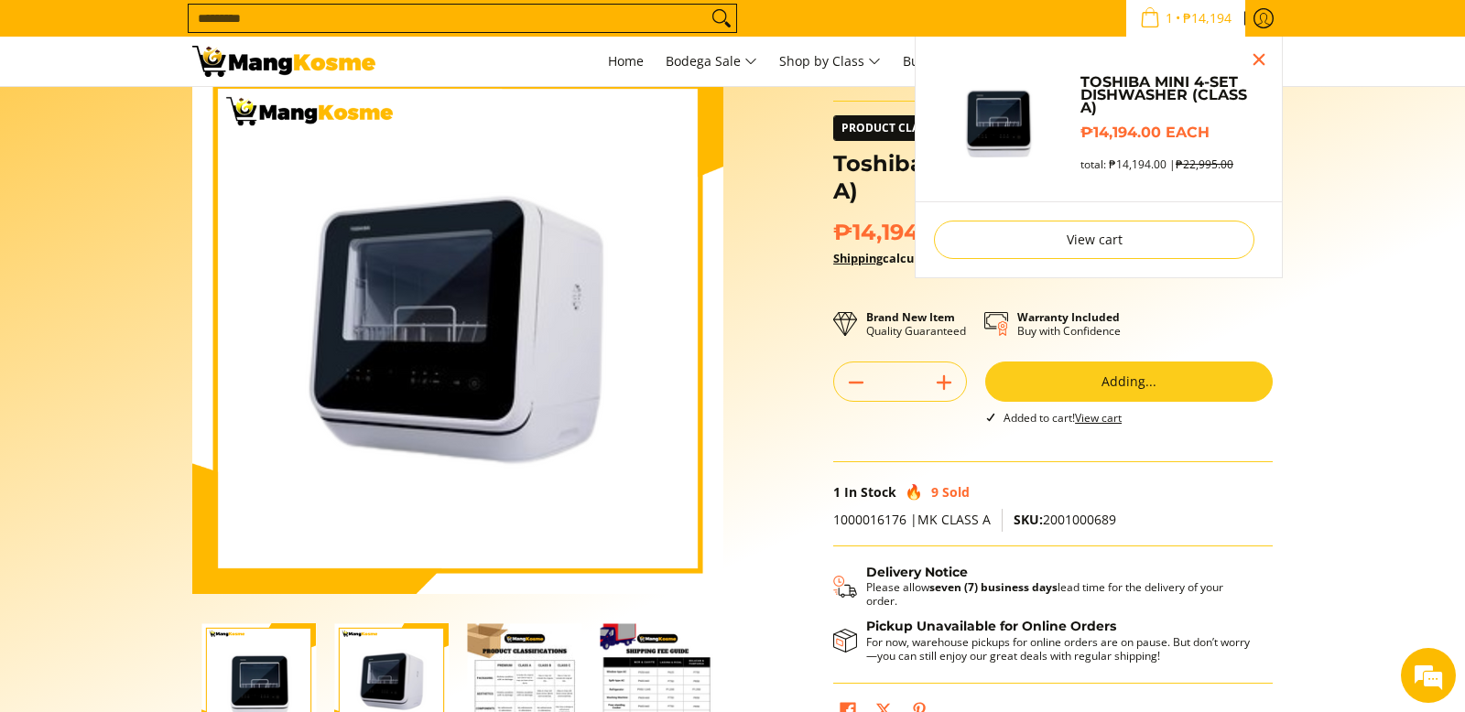
scroll to position [59, 0]
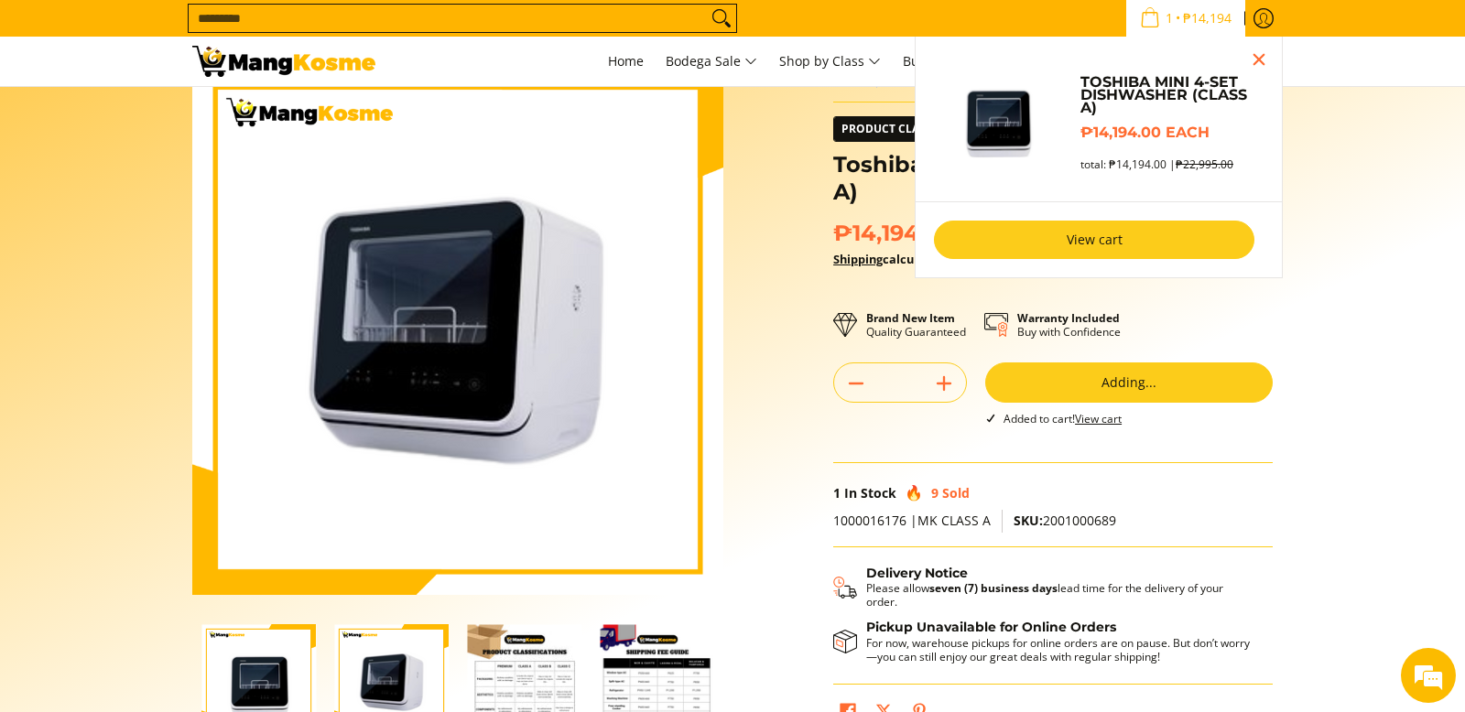
click at [1062, 246] on link "View cart" at bounding box center [1094, 240] width 320 height 38
click at [1082, 243] on link "View cart" at bounding box center [1094, 240] width 320 height 38
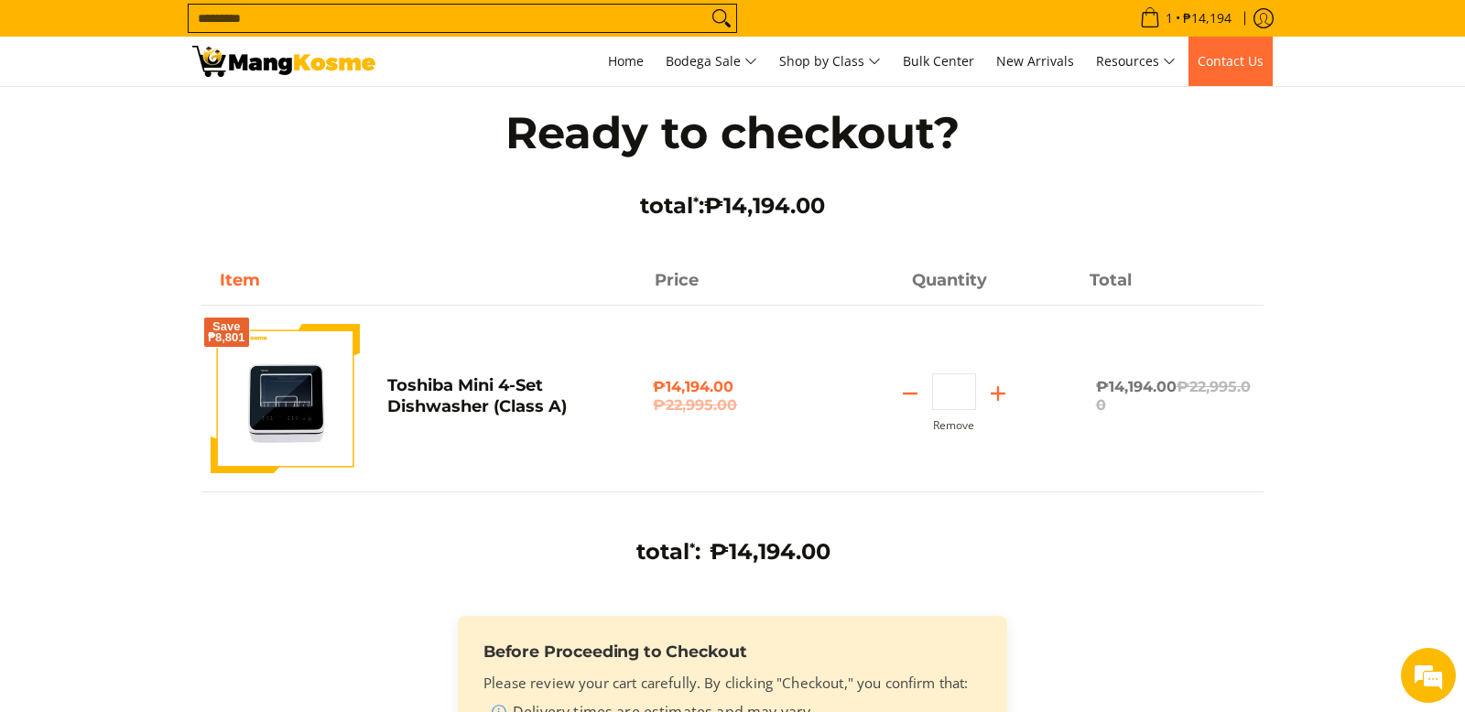
click at [1239, 63] on span "Contact Us" at bounding box center [1230, 60] width 66 height 17
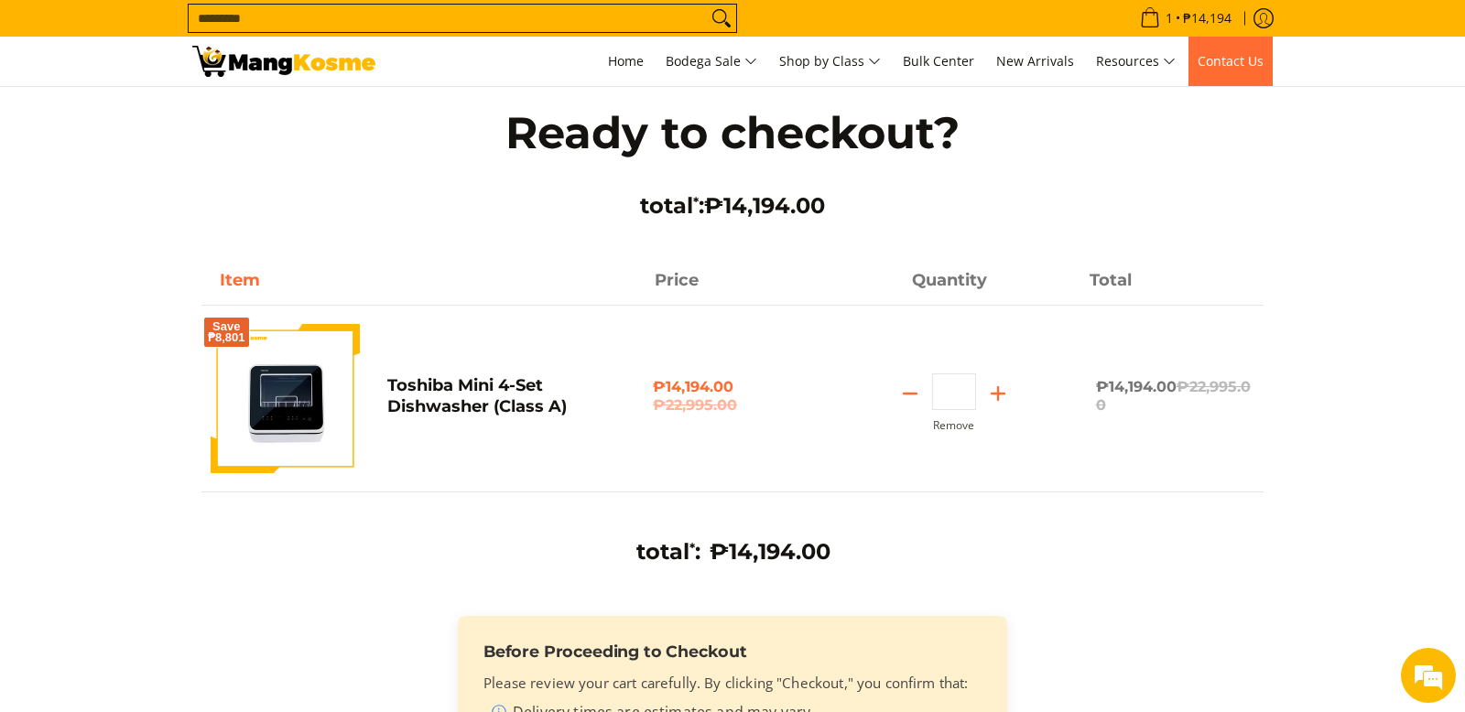
click at [1239, 63] on span "Contact Us" at bounding box center [1230, 60] width 66 height 17
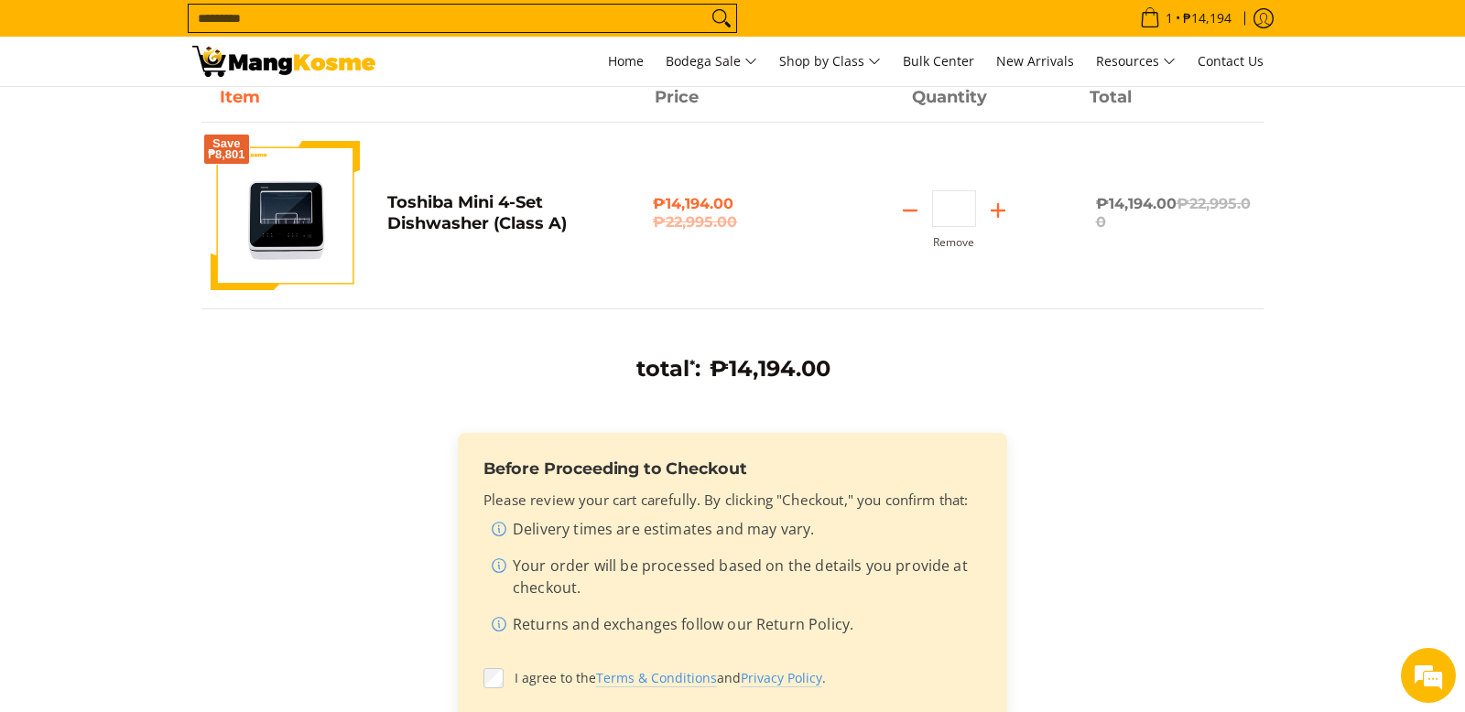
click at [1186, 436] on div "total * : ₱14,194.00 Before Proceeding to Checkout Please review your cart care…" at bounding box center [732, 607] width 1062 height 504
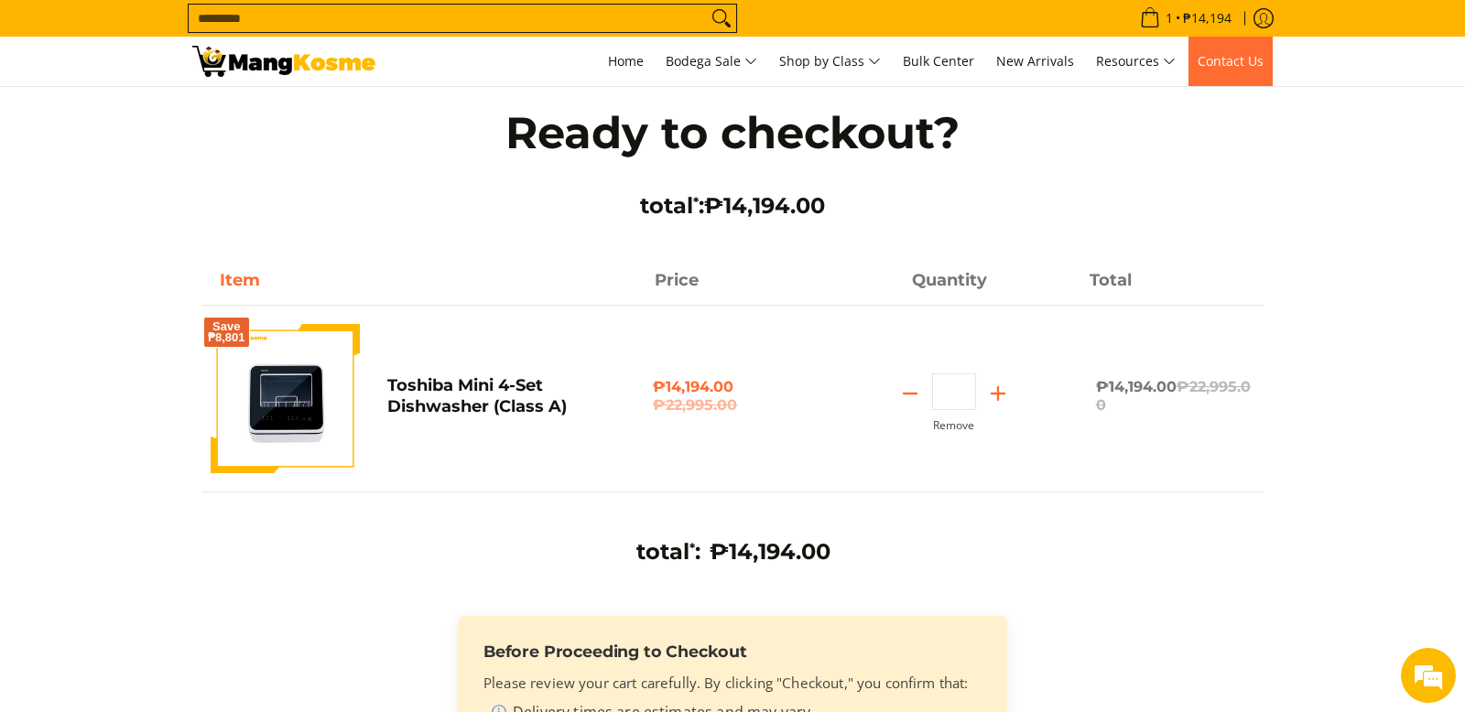
click at [1241, 70] on link "Contact Us" at bounding box center [1230, 61] width 84 height 49
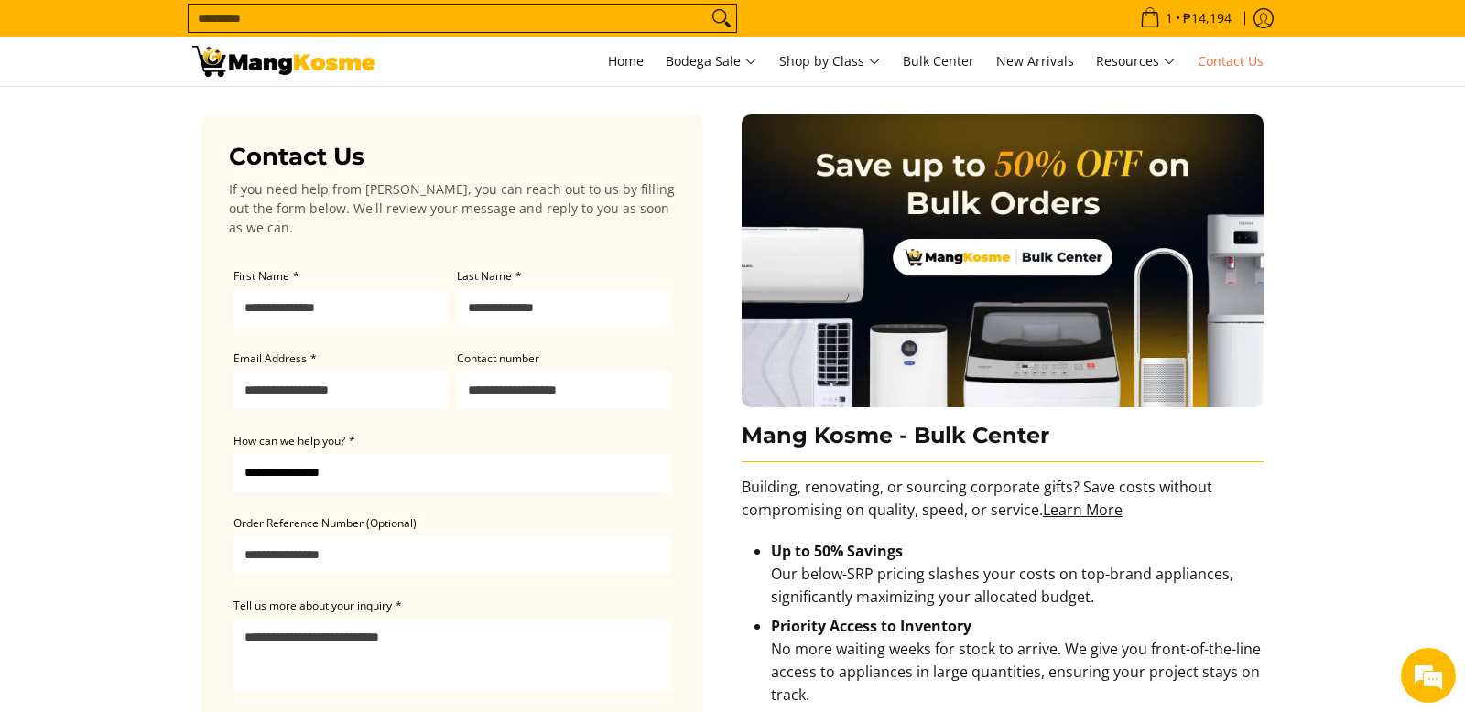
click at [342, 63] on img at bounding box center [283, 61] width 183 height 31
